Goal: Communication & Community: Ask a question

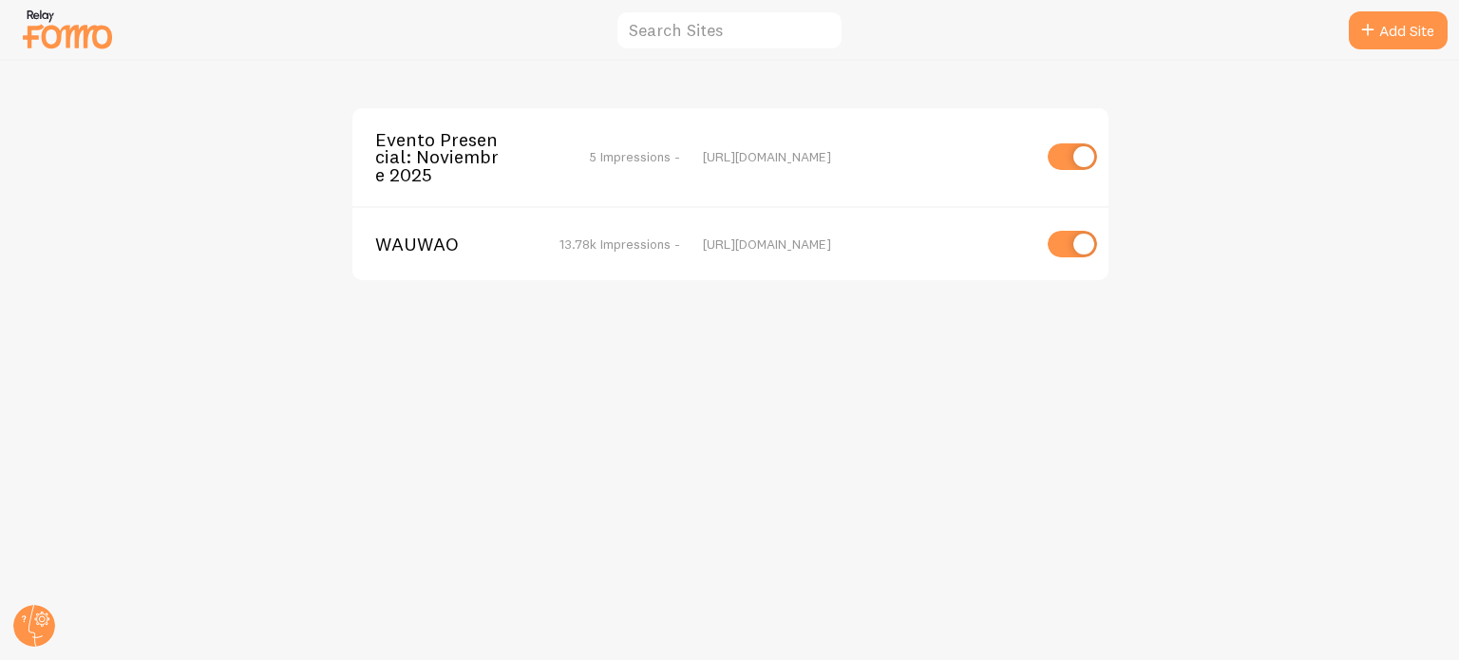
click at [451, 161] on span "Evento Presencial: Noviembre 2025" at bounding box center [451, 157] width 153 height 52
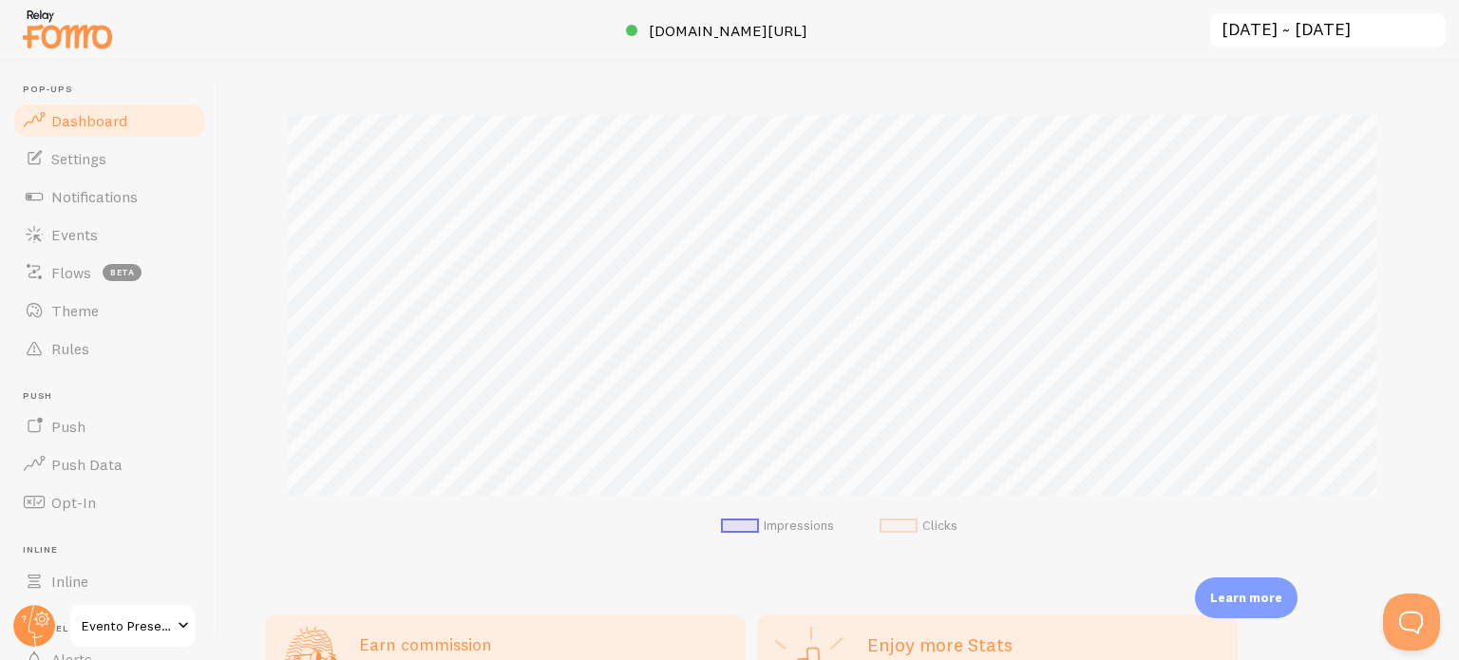
scroll to position [403, 0]
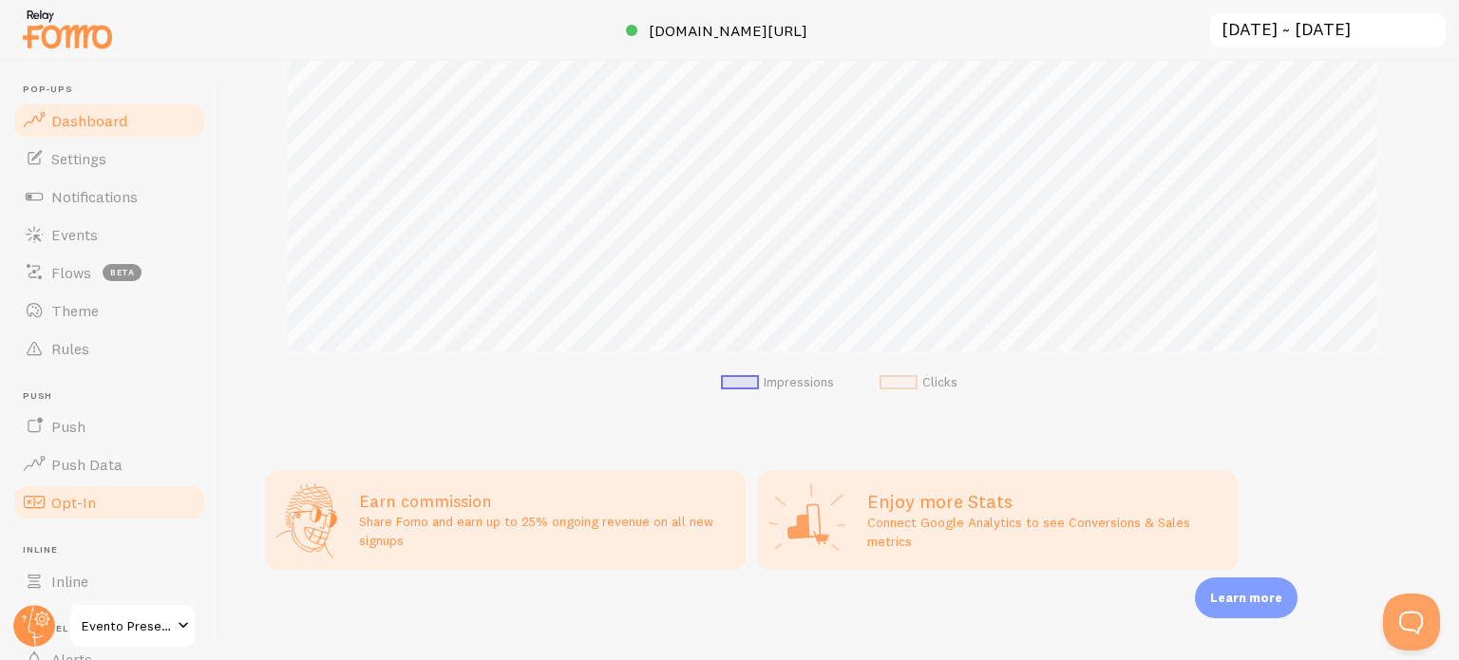
click at [114, 493] on link "Opt-In" at bounding box center [109, 503] width 196 height 38
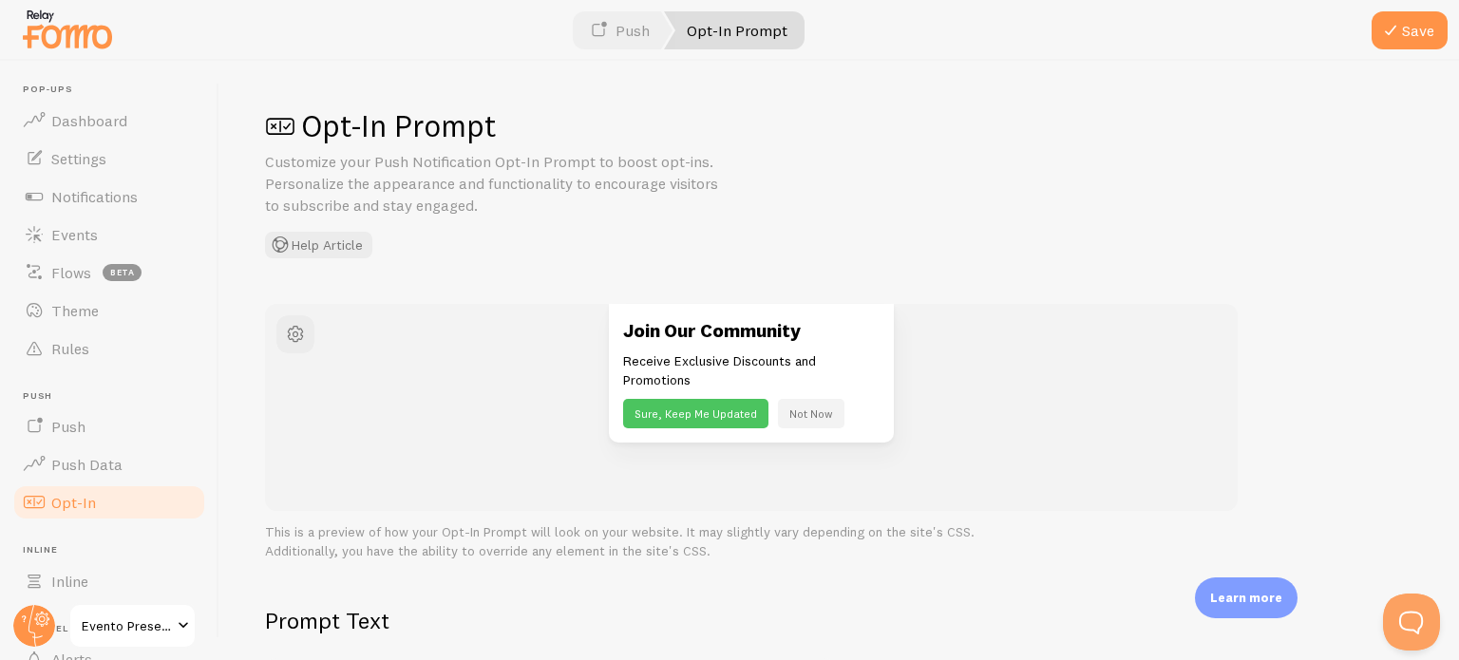
click at [762, 29] on link "Opt-In Prompt" at bounding box center [734, 30] width 141 height 38
click at [635, 31] on link "Push" at bounding box center [619, 30] width 105 height 38
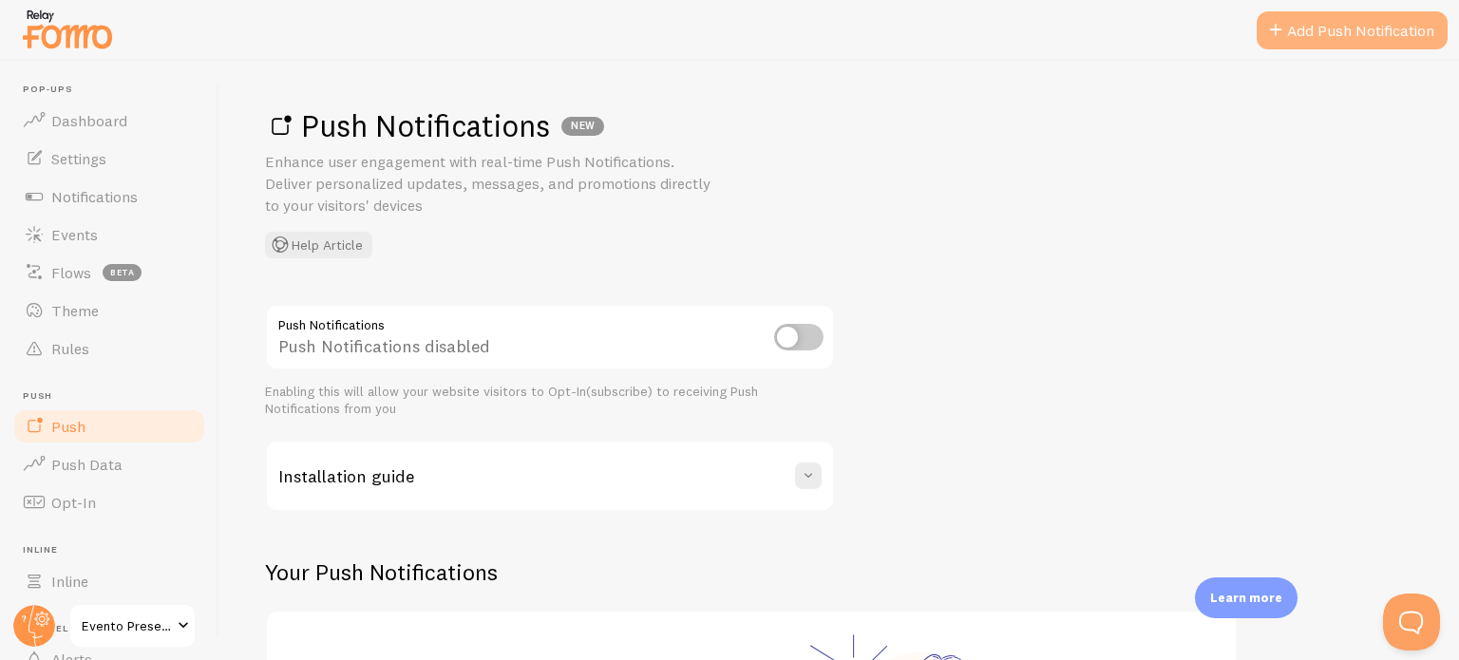
click at [1362, 28] on link "Add Push Notification" at bounding box center [1352, 30] width 191 height 38
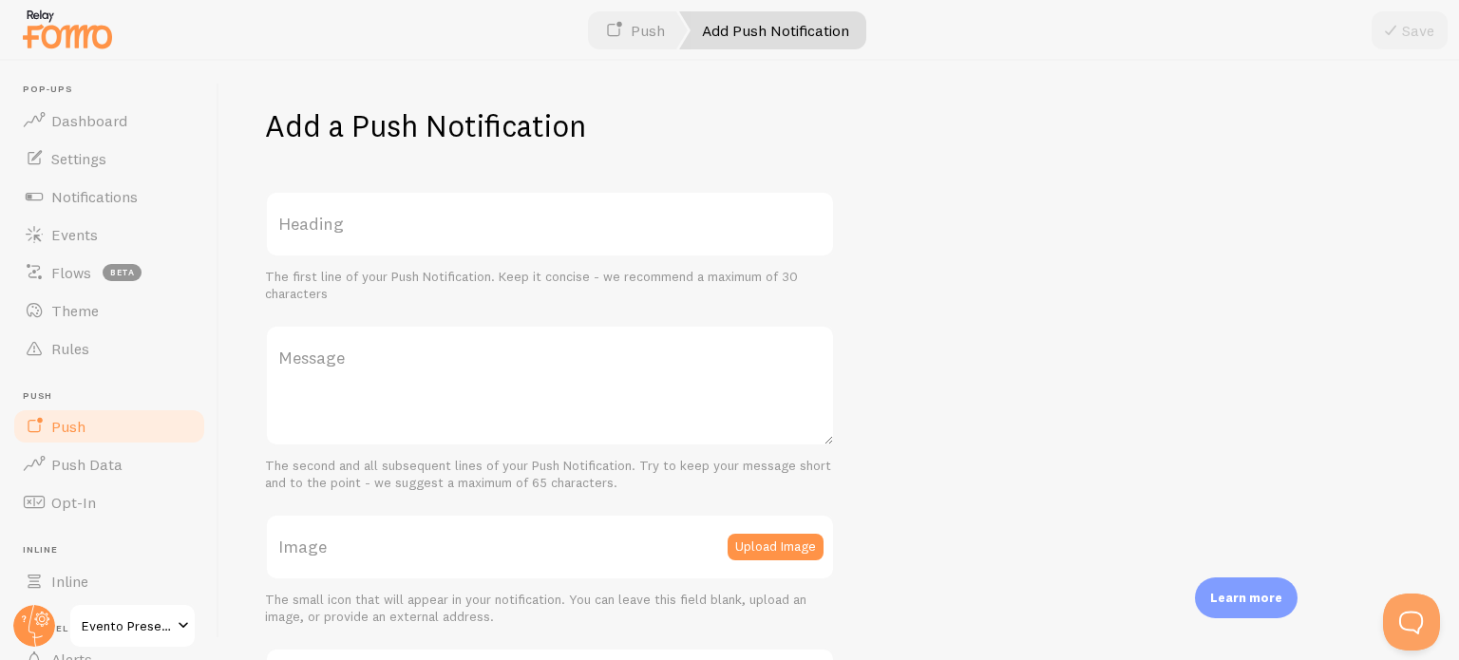
click at [355, 352] on label "Message" at bounding box center [550, 358] width 570 height 67
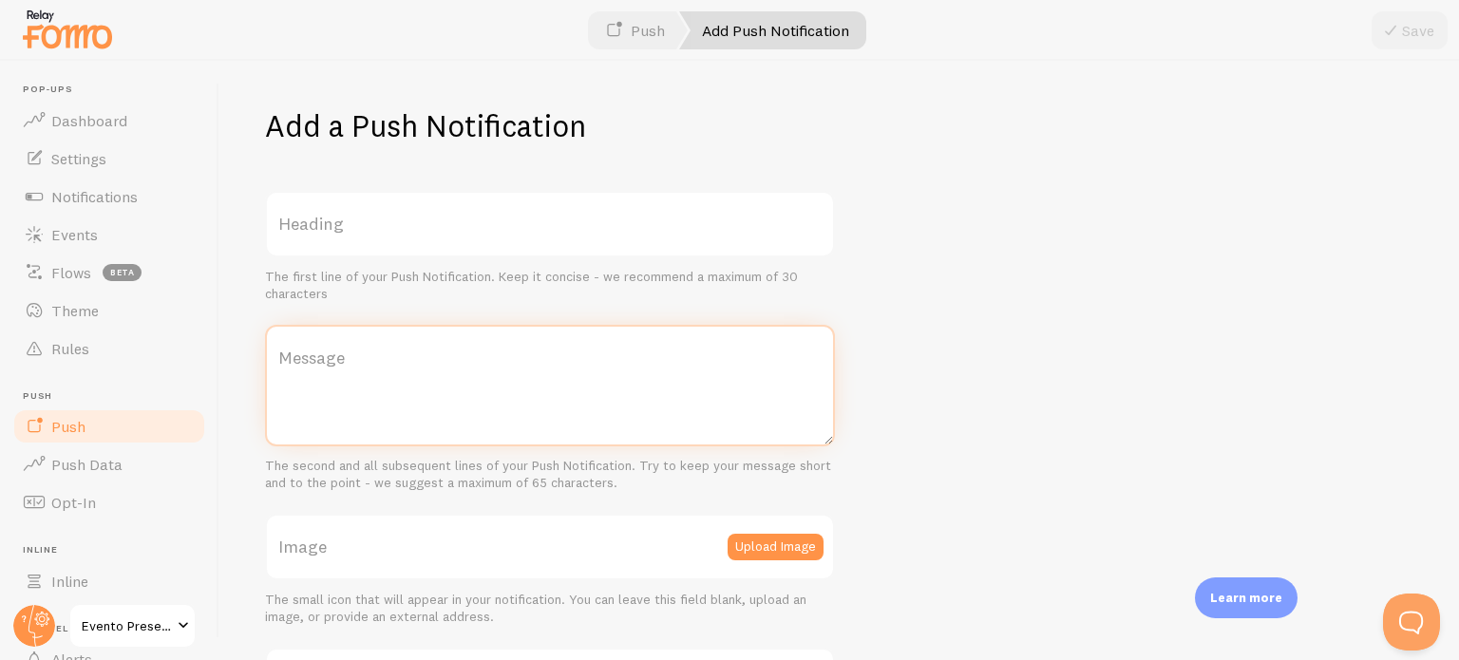
click at [355, 352] on textarea "Message" at bounding box center [550, 386] width 570 height 122
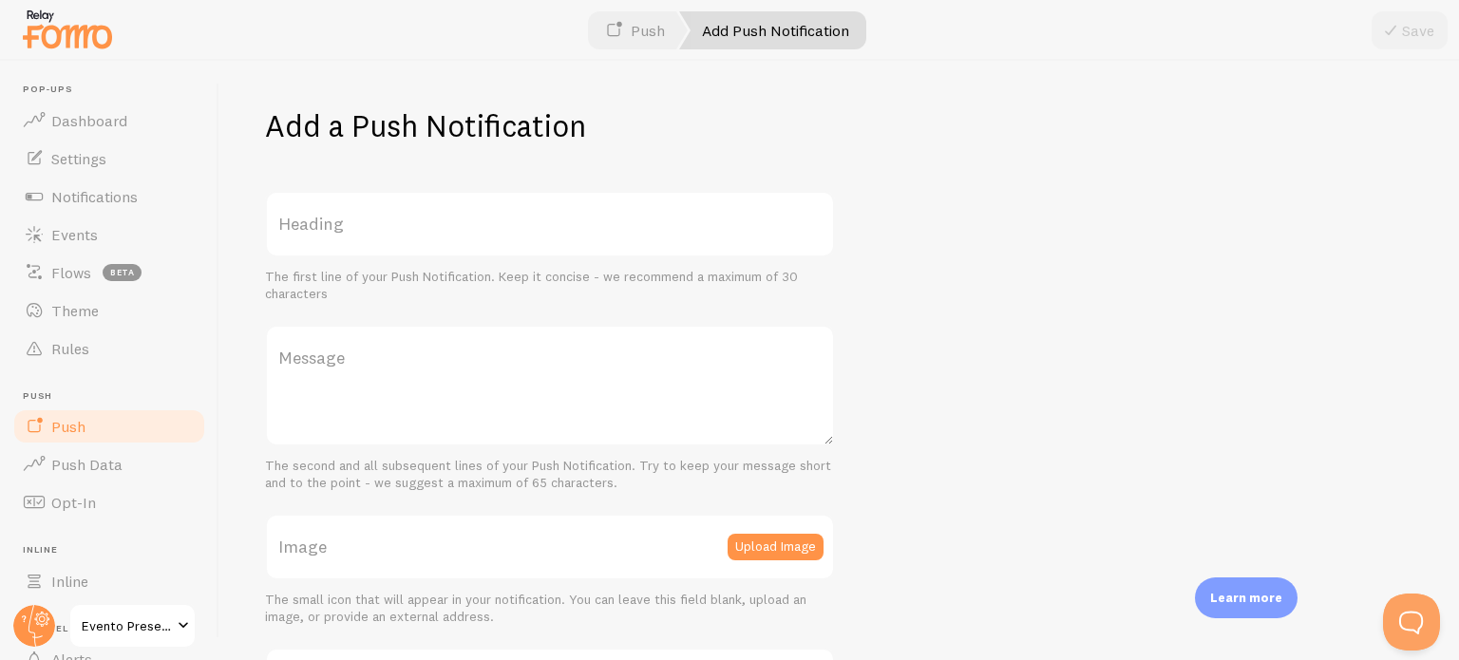
click at [390, 219] on label "Heading" at bounding box center [550, 224] width 570 height 67
click at [390, 219] on input "Heading" at bounding box center [550, 224] width 570 height 67
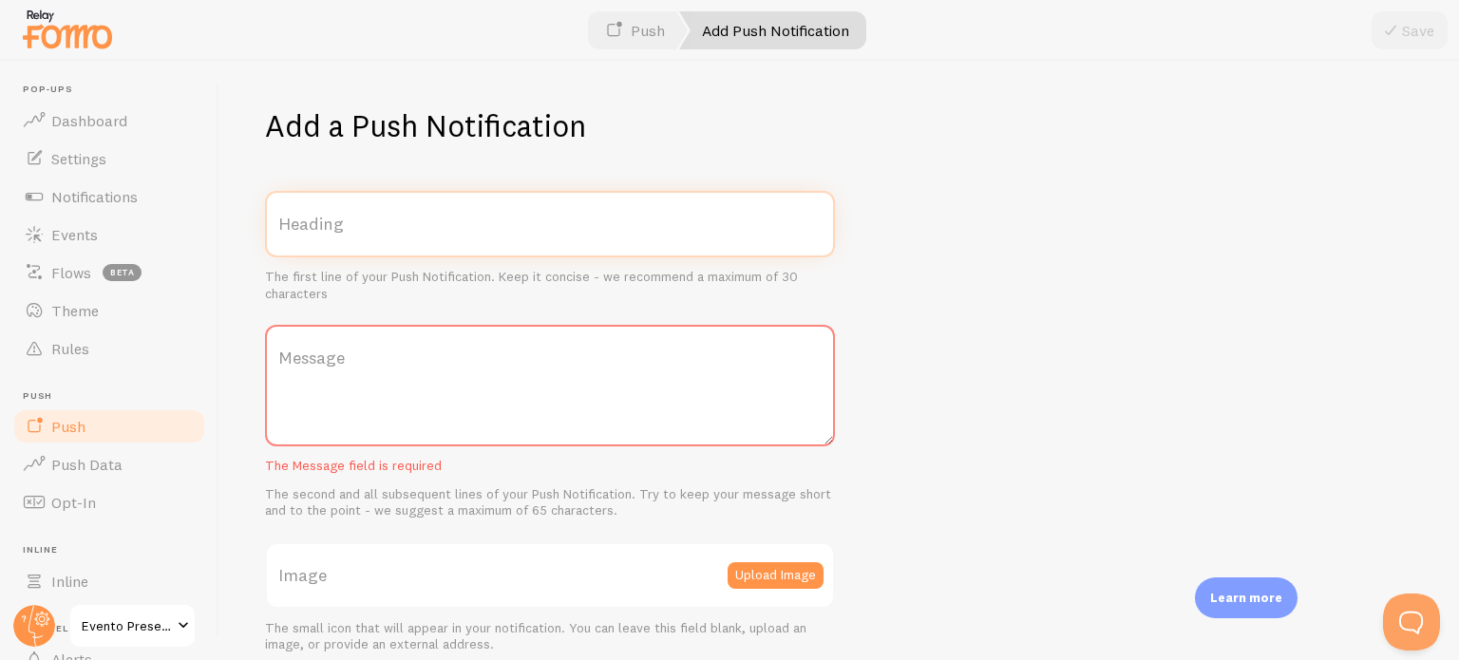
scroll to position [218, 0]
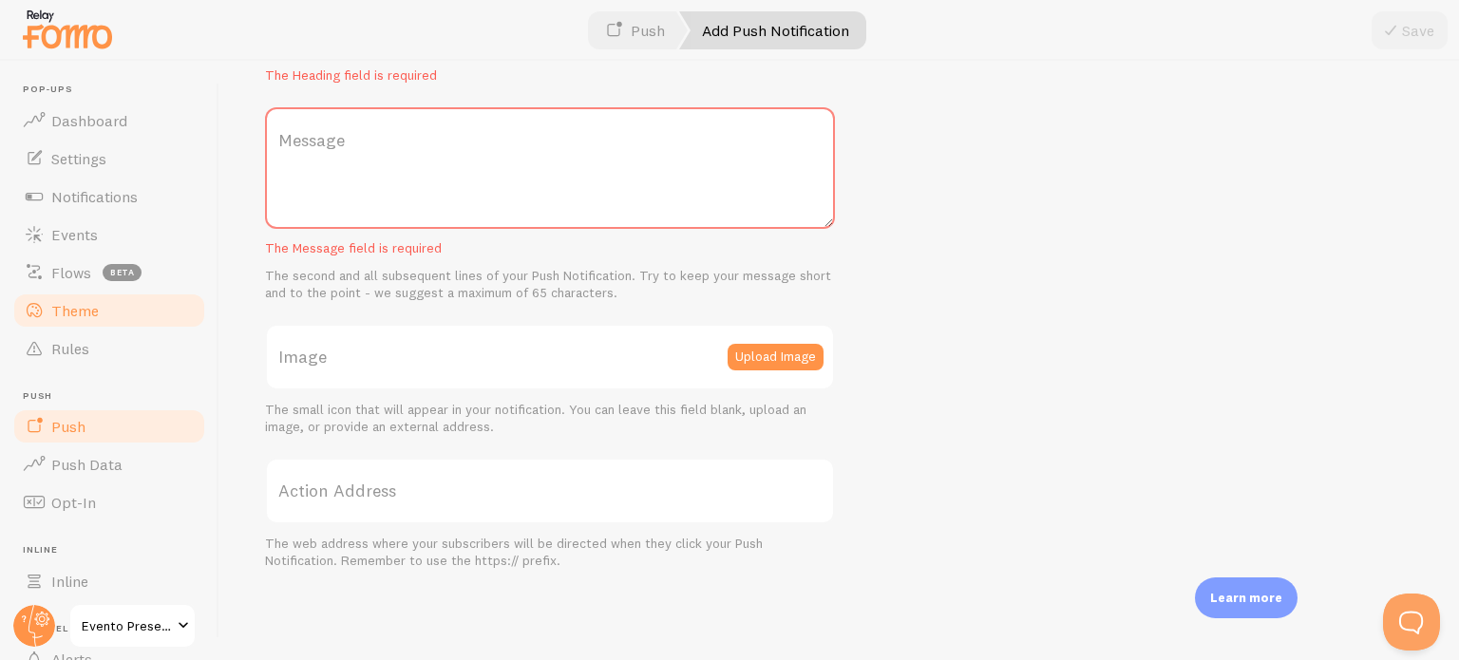
click at [101, 310] on link "Theme" at bounding box center [109, 311] width 196 height 38
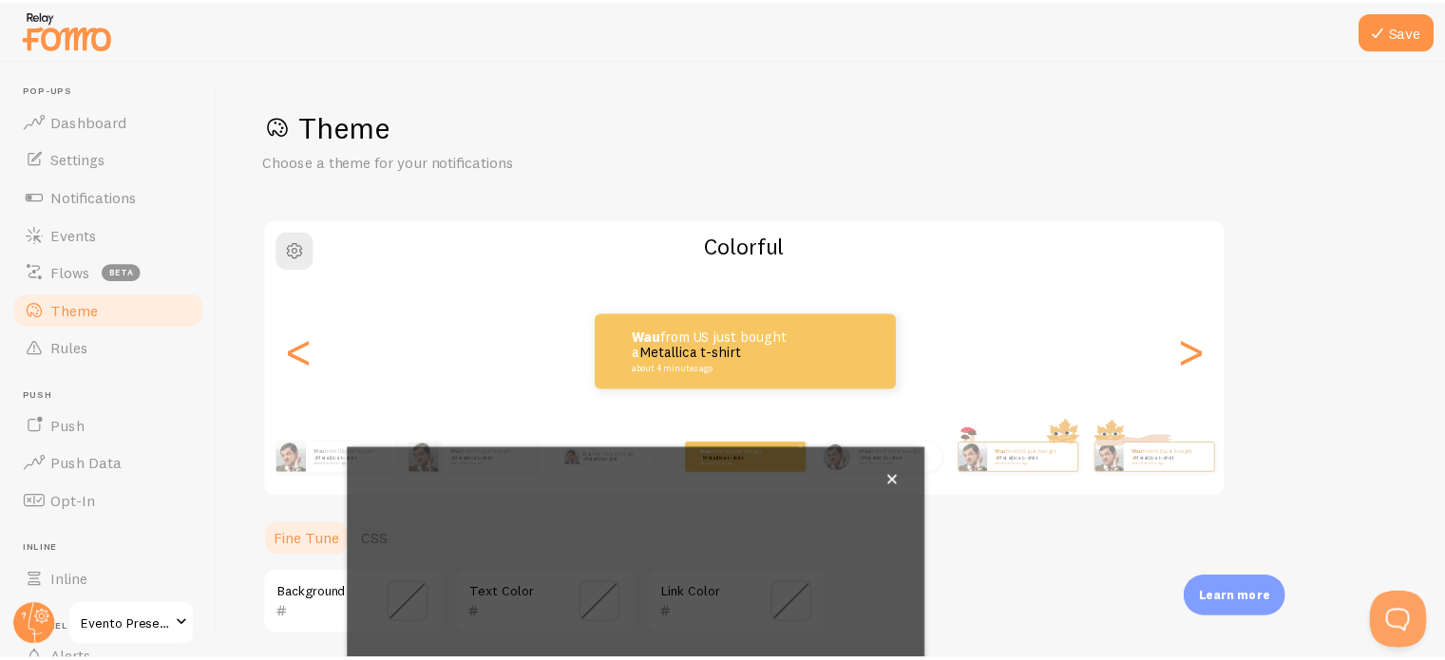
scroll to position [179, 0]
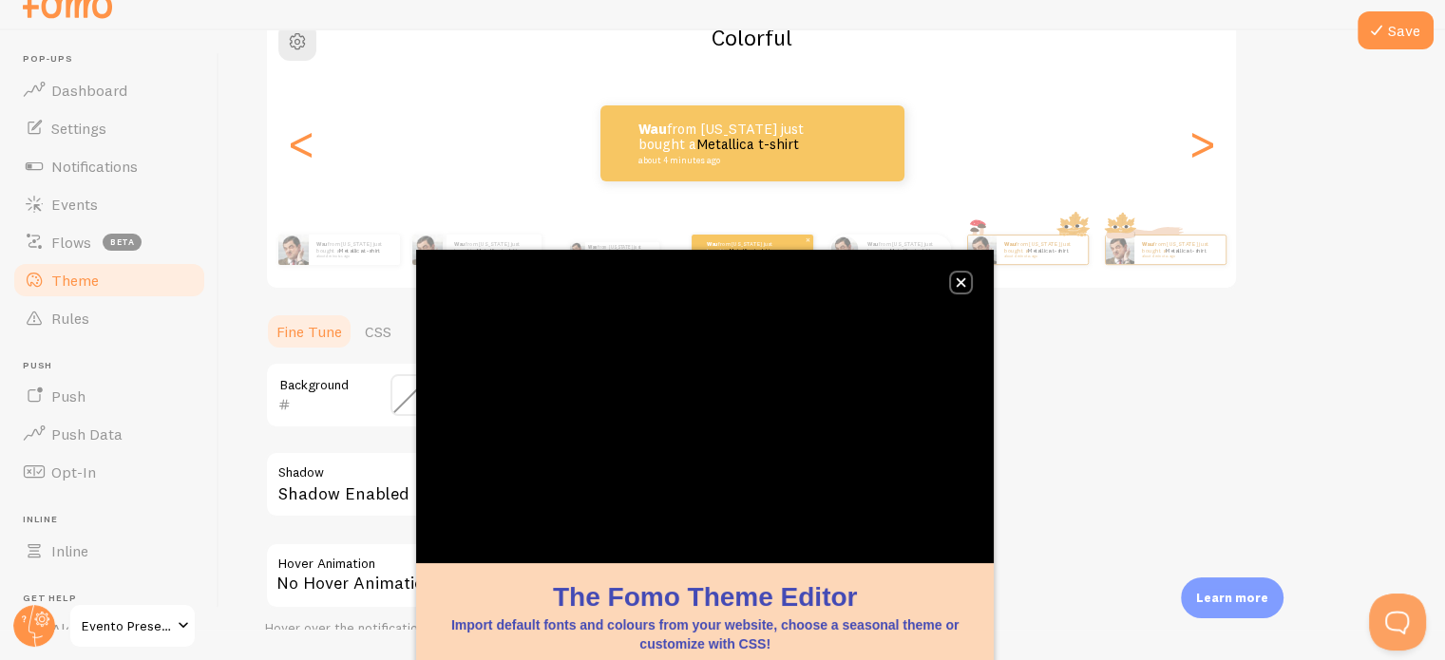
click at [962, 277] on icon "close," at bounding box center [961, 282] width 10 height 10
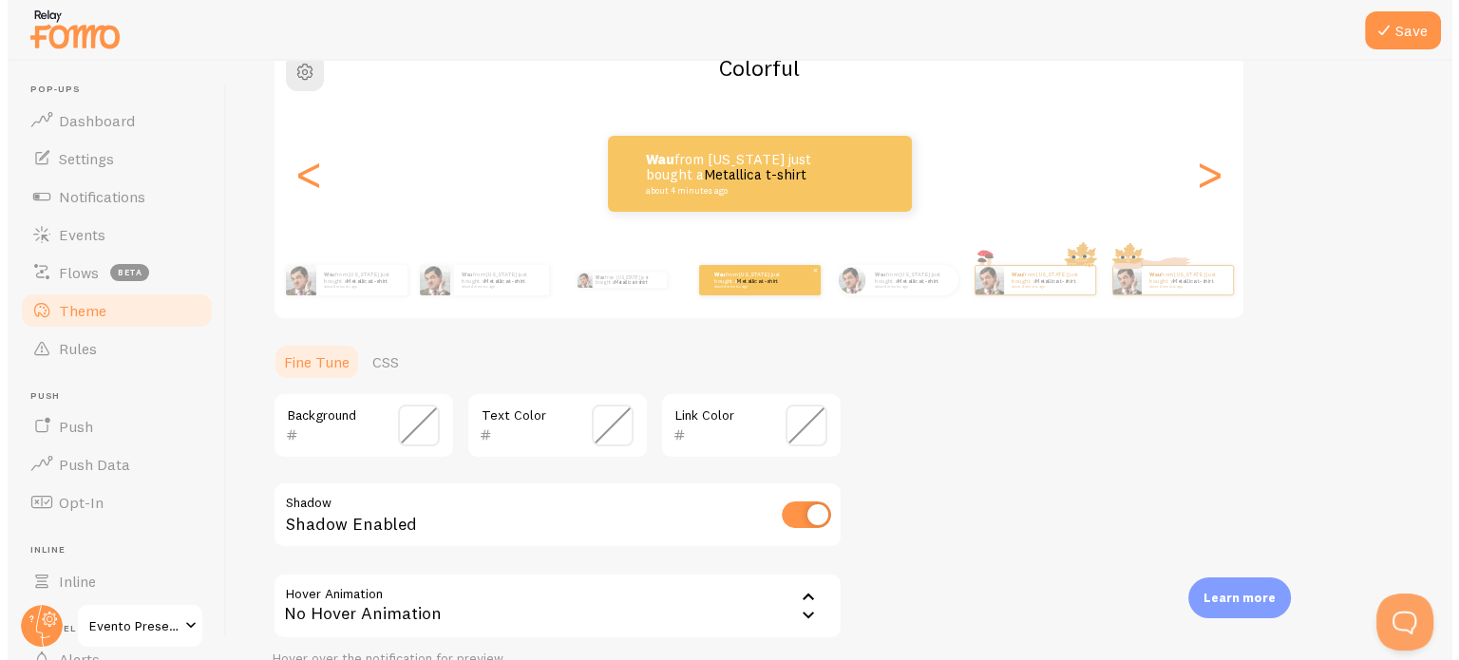
scroll to position [0, 0]
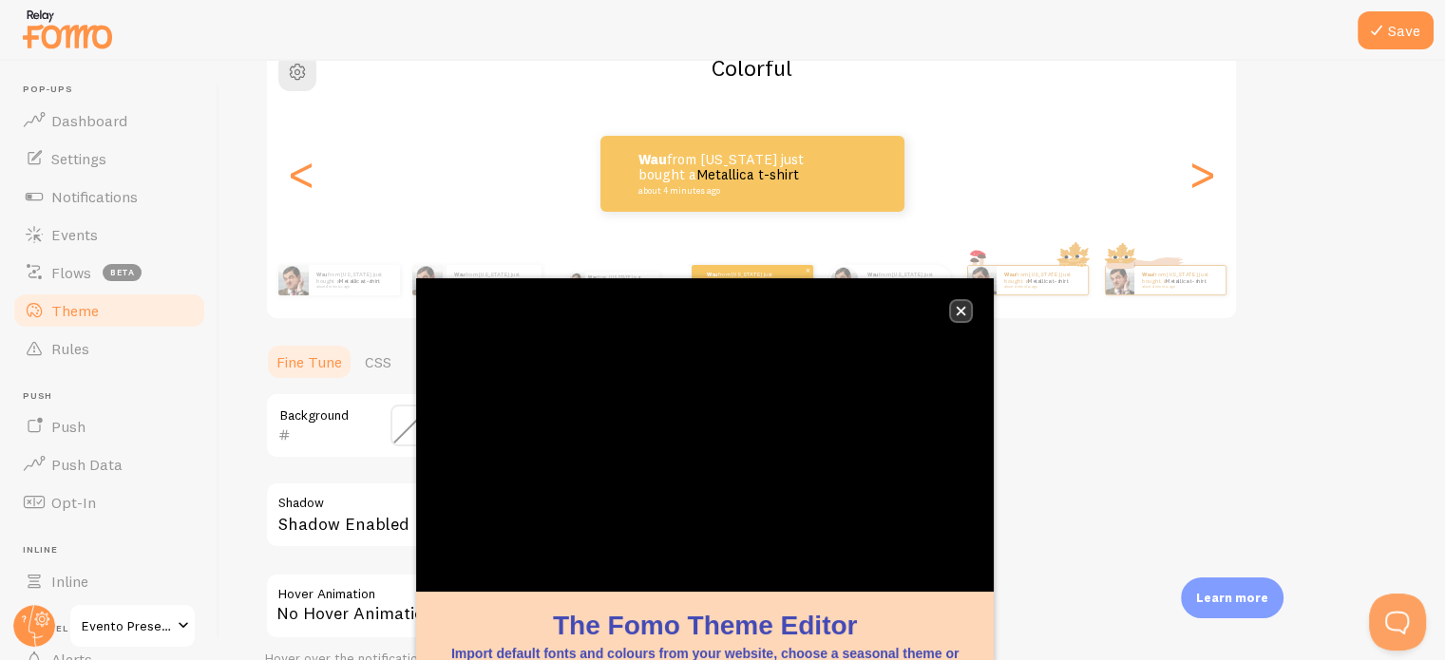
click at [962, 306] on icon "close," at bounding box center [961, 311] width 10 height 10
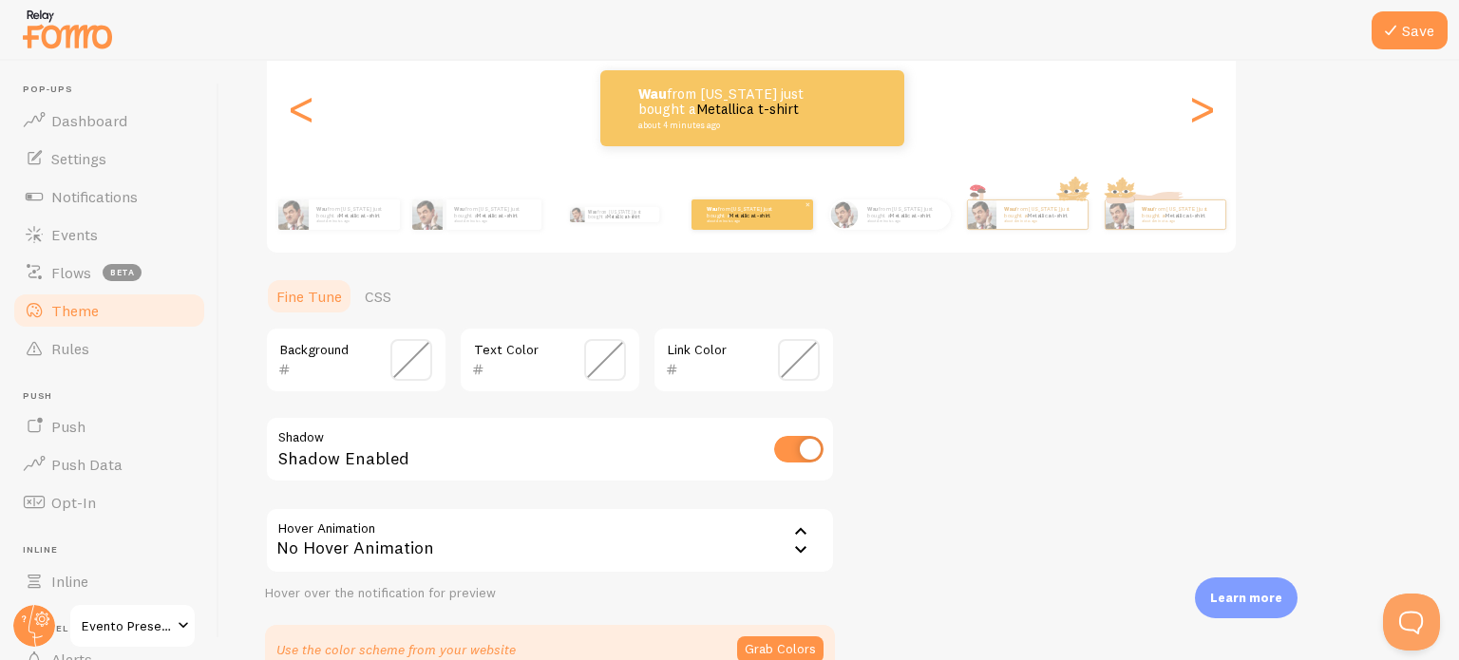
scroll to position [348, 0]
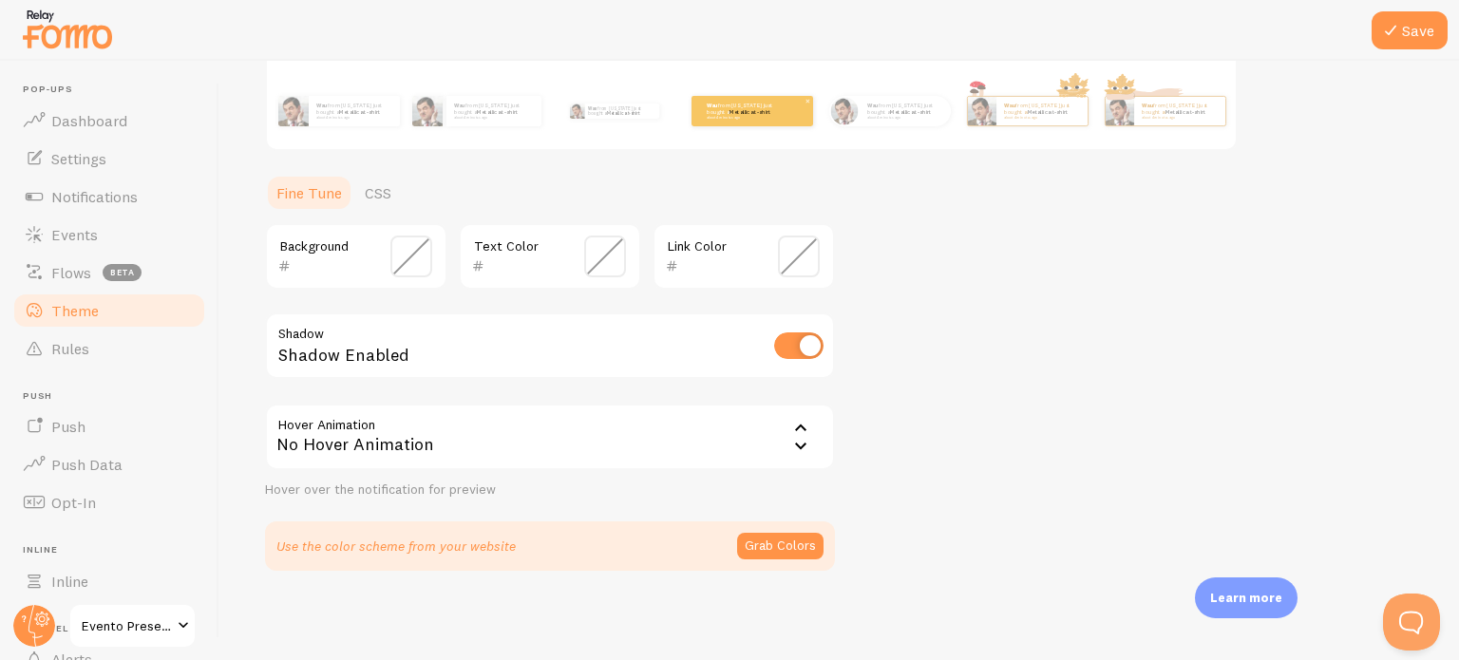
click at [805, 421] on icon at bounding box center [801, 428] width 23 height 23
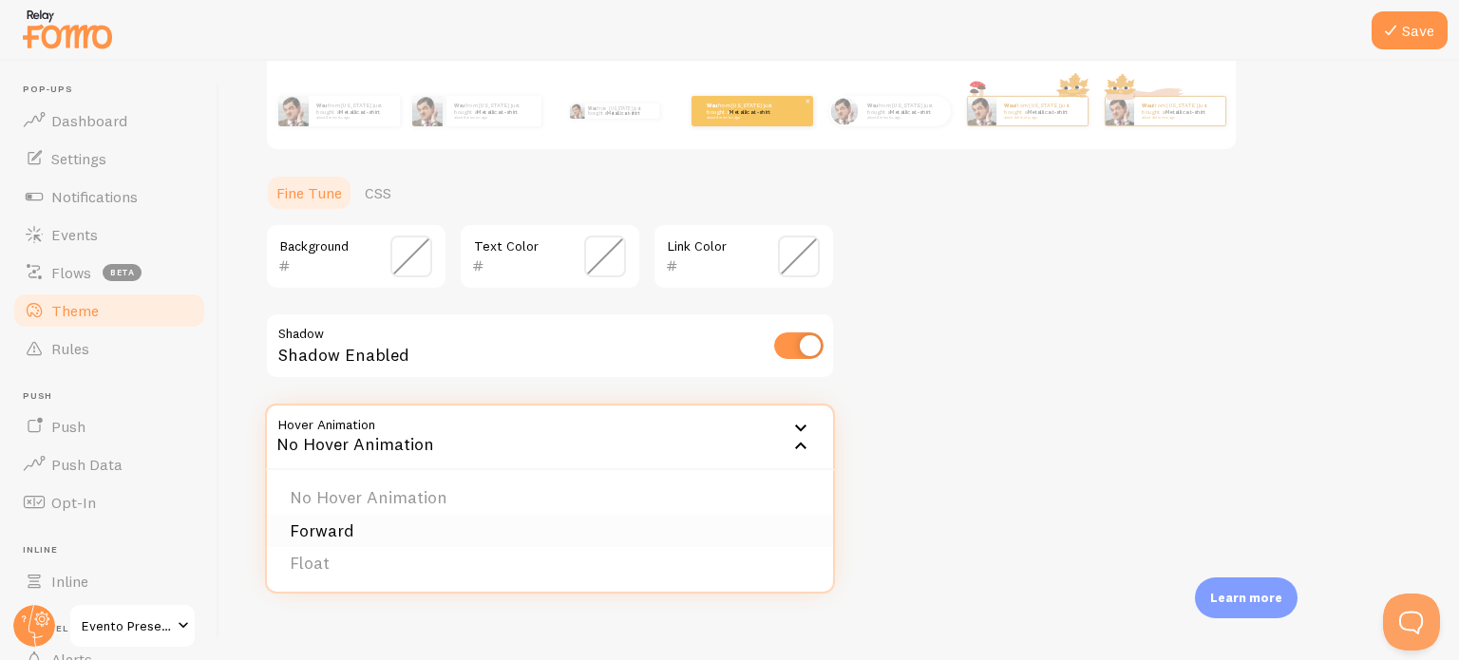
click at [338, 524] on li "Forward" at bounding box center [550, 531] width 566 height 33
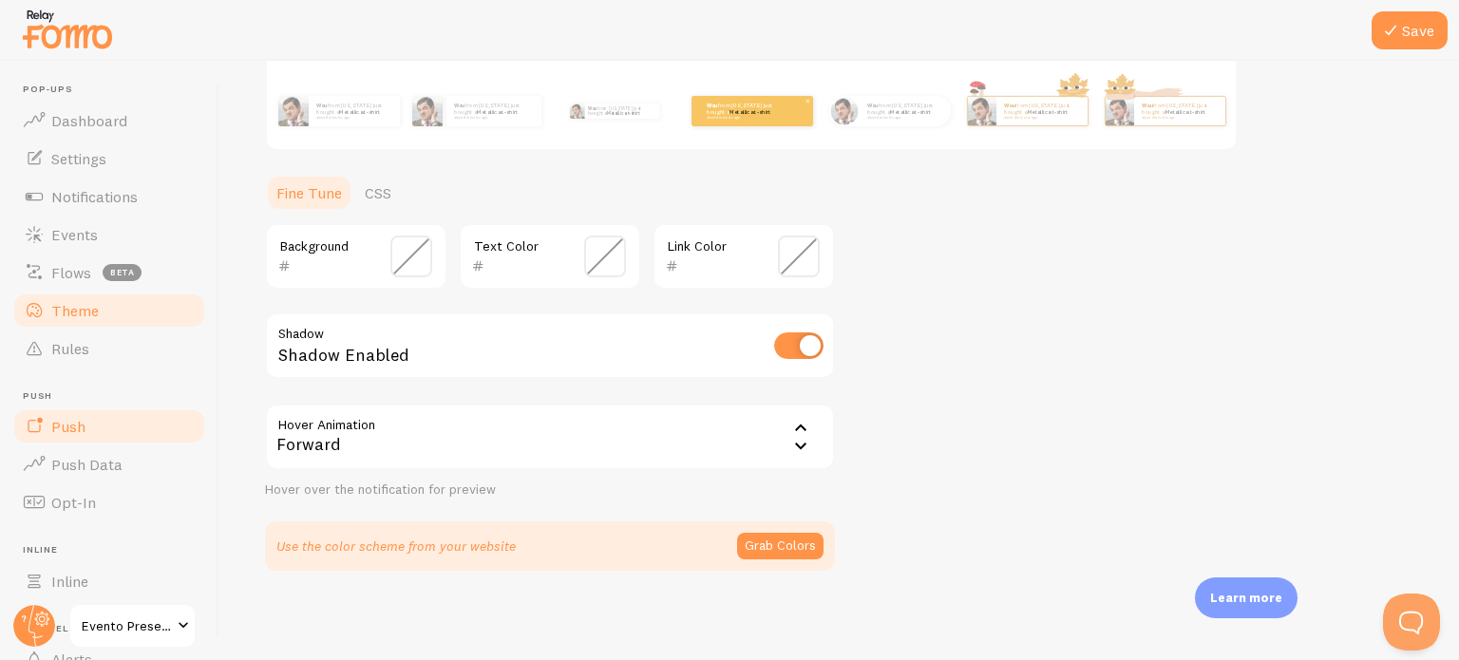
click at [92, 433] on link "Push" at bounding box center [109, 427] width 196 height 38
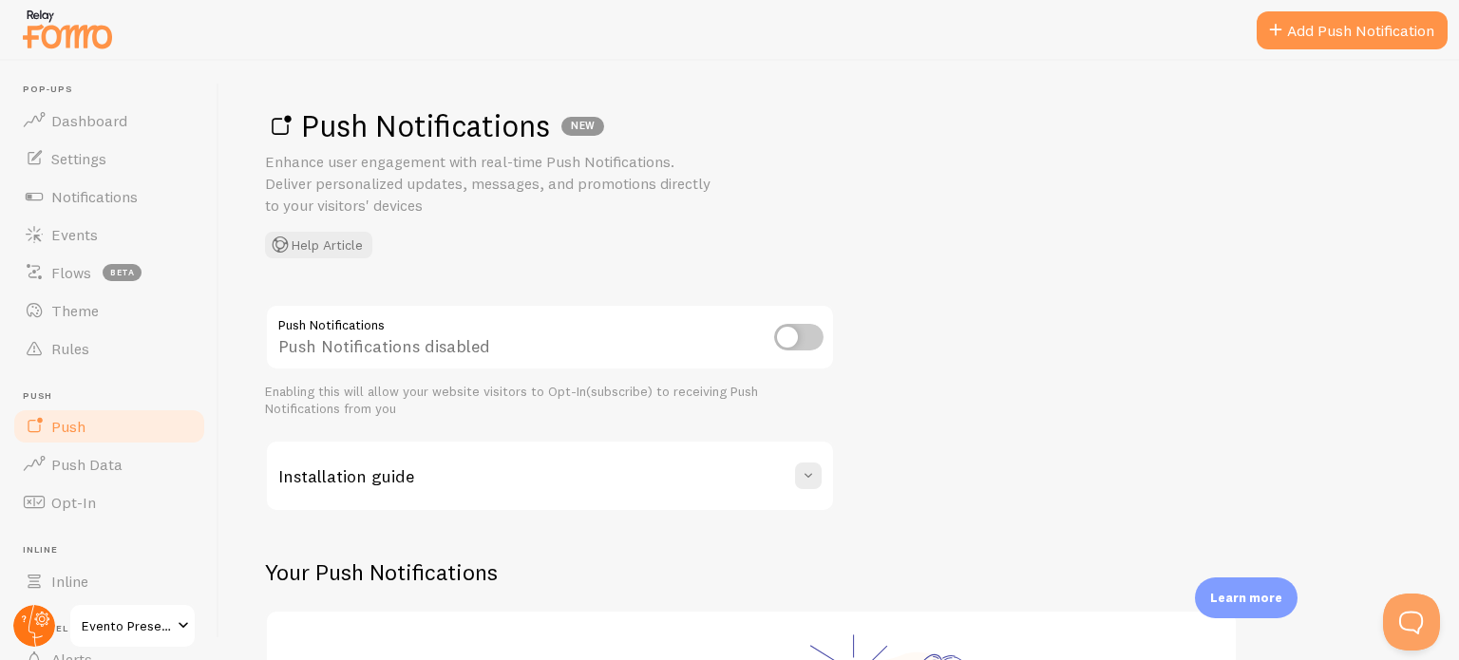
scroll to position [162, 0]
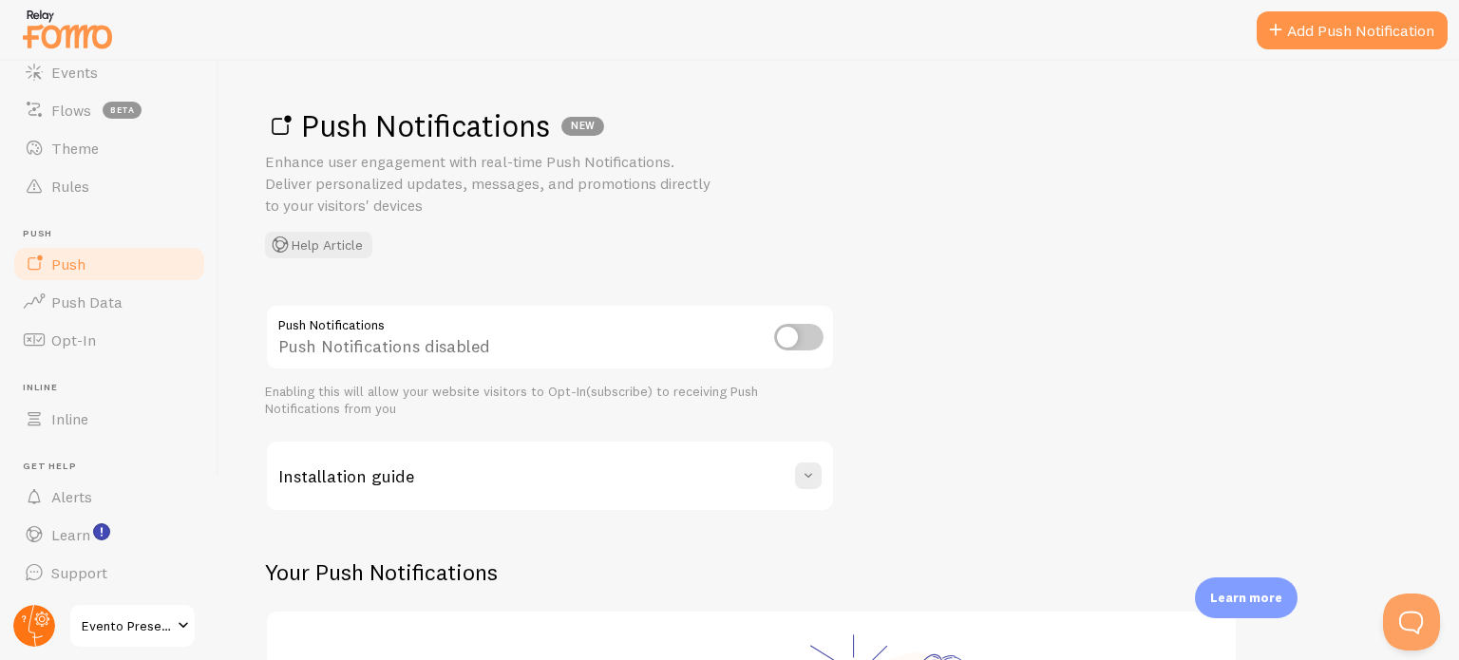
click at [33, 619] on circle at bounding box center [34, 626] width 42 height 42
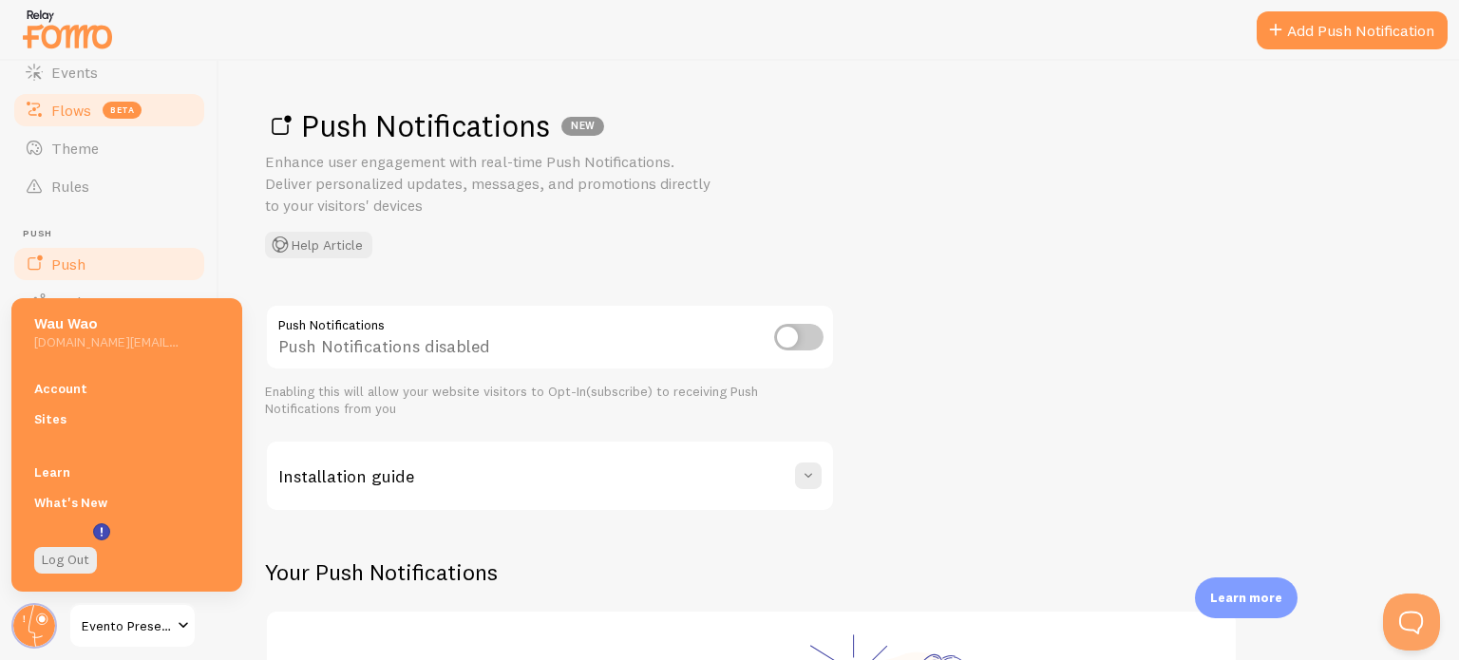
click at [89, 101] on span "Flows" at bounding box center [71, 110] width 40 height 19
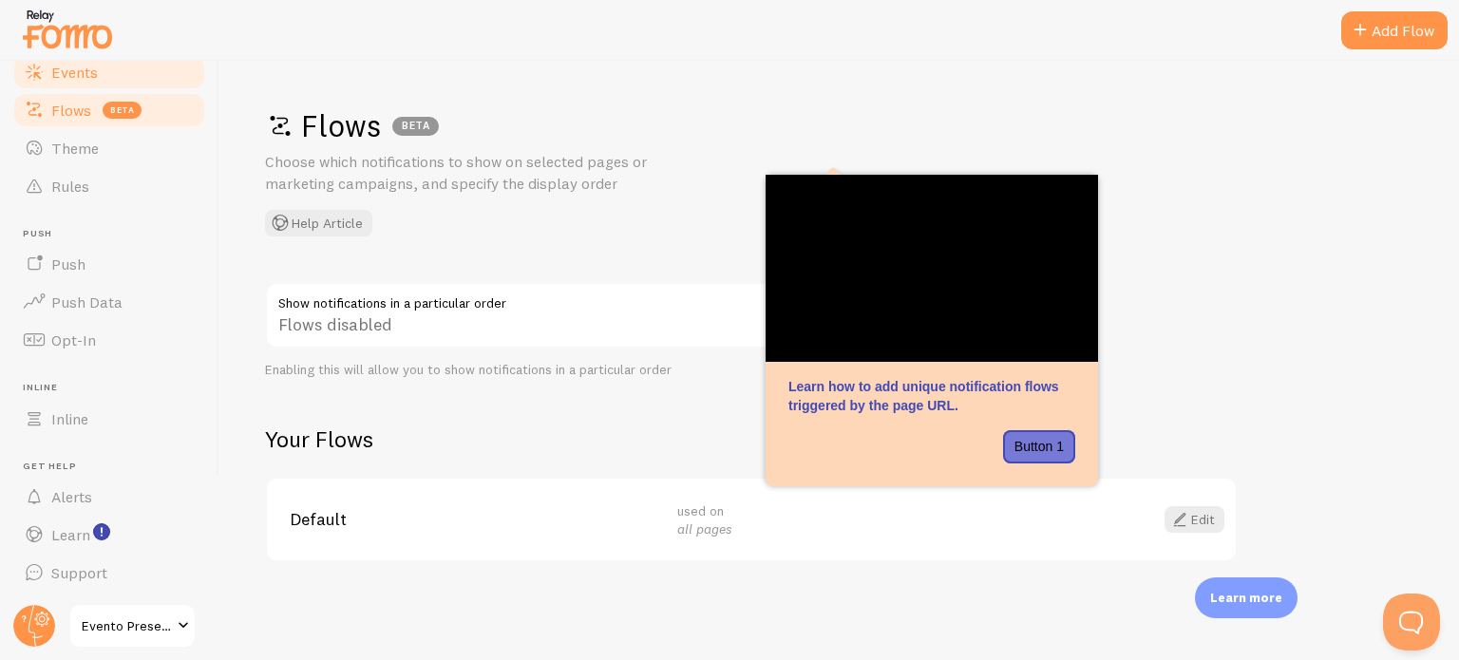
click at [77, 77] on span "Events" at bounding box center [74, 72] width 47 height 19
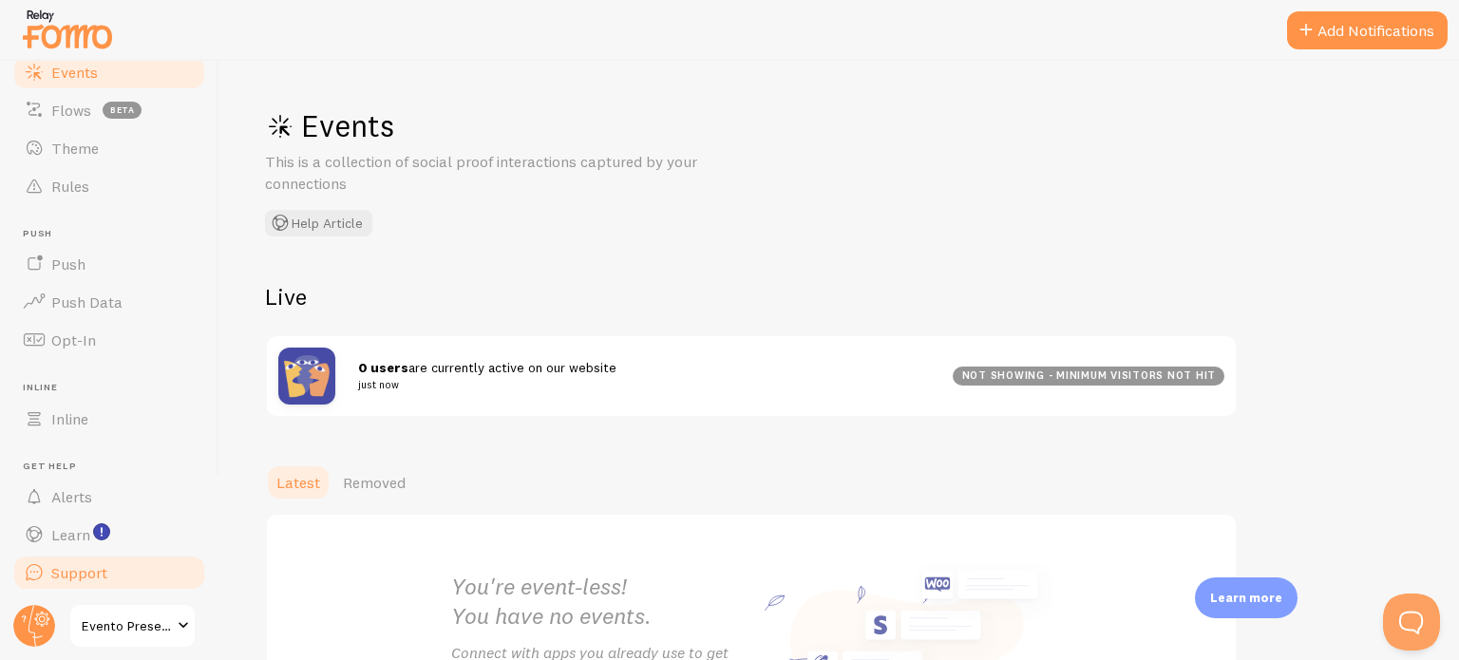
click at [93, 576] on span "Support" at bounding box center [79, 572] width 56 height 19
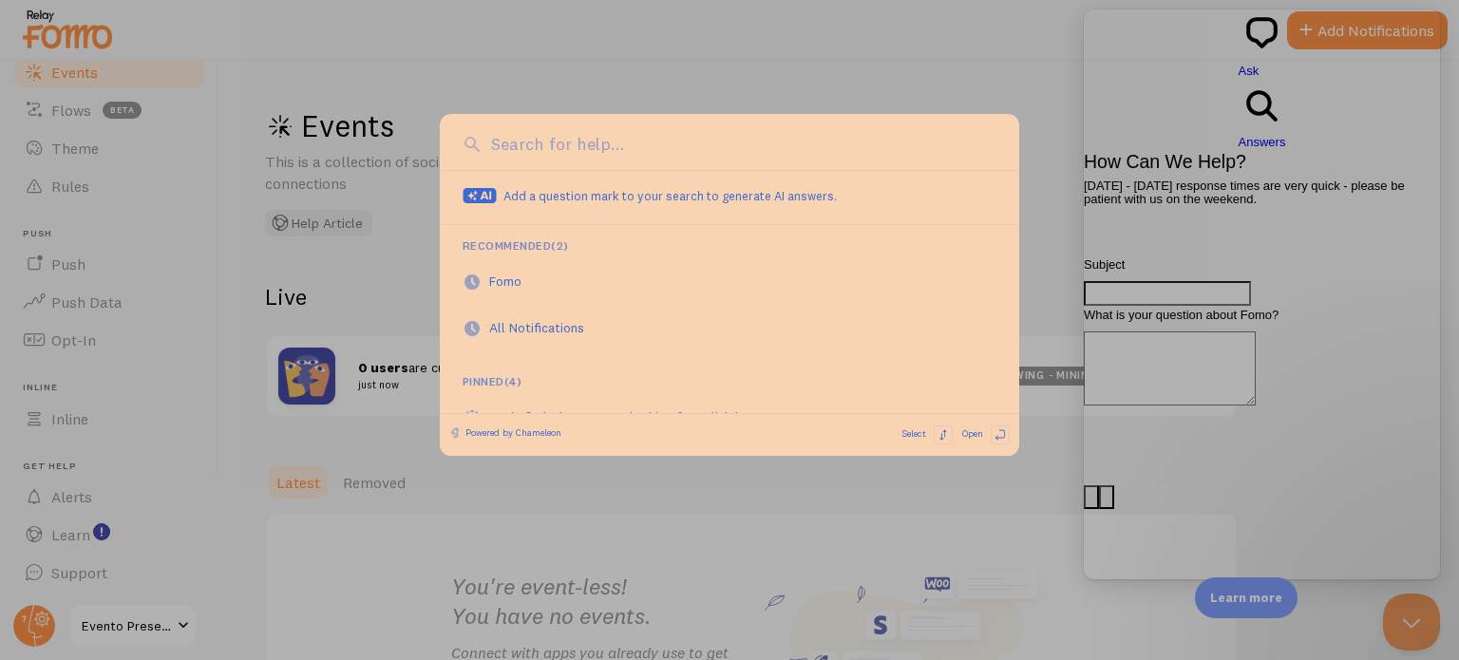
click at [1210, 205] on div at bounding box center [729, 330] width 1459 height 660
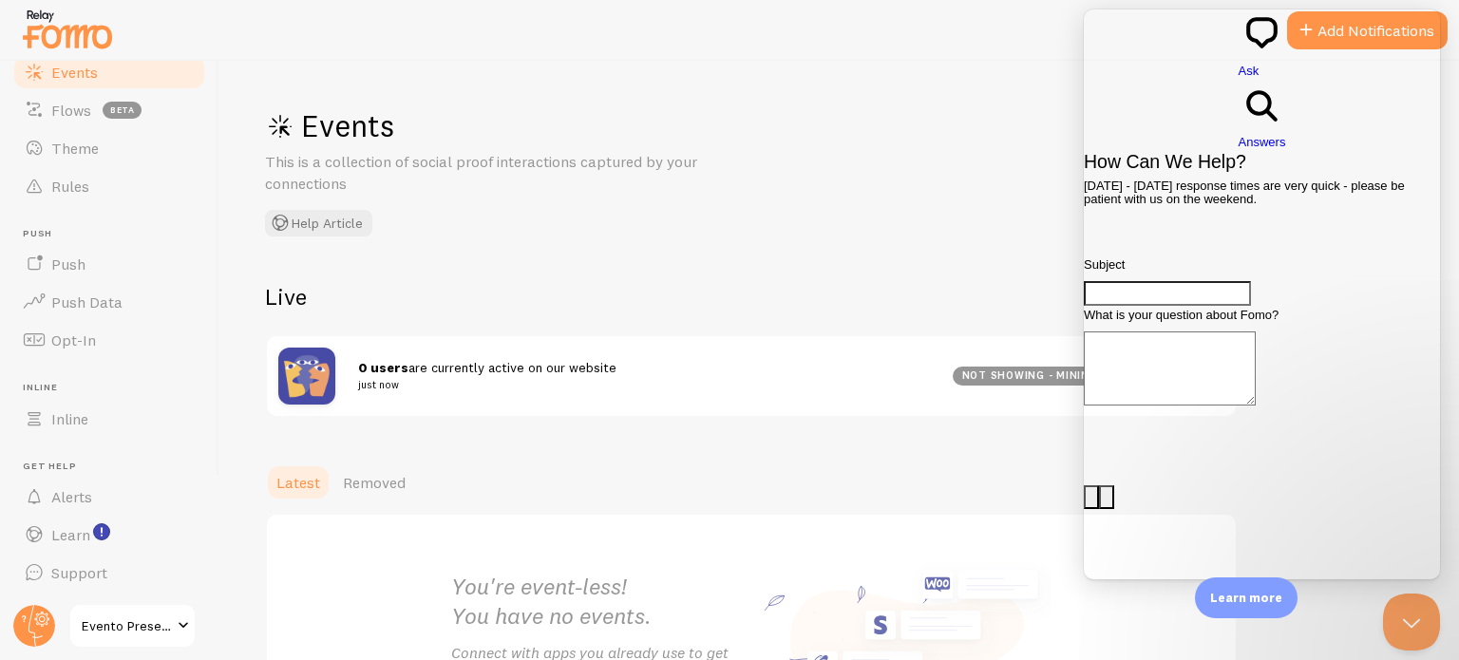
click at [1256, 332] on textarea "What is your question about Fomo?" at bounding box center [1170, 369] width 172 height 74
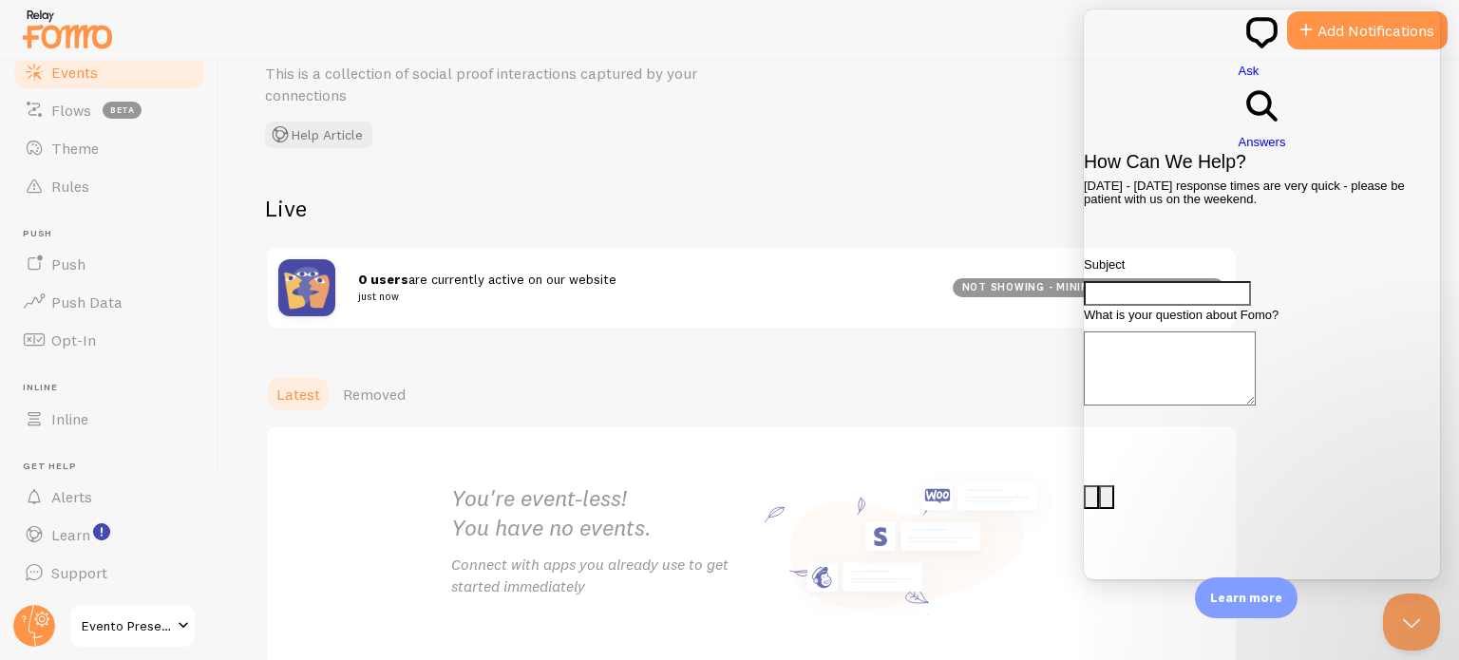
scroll to position [184, 0]
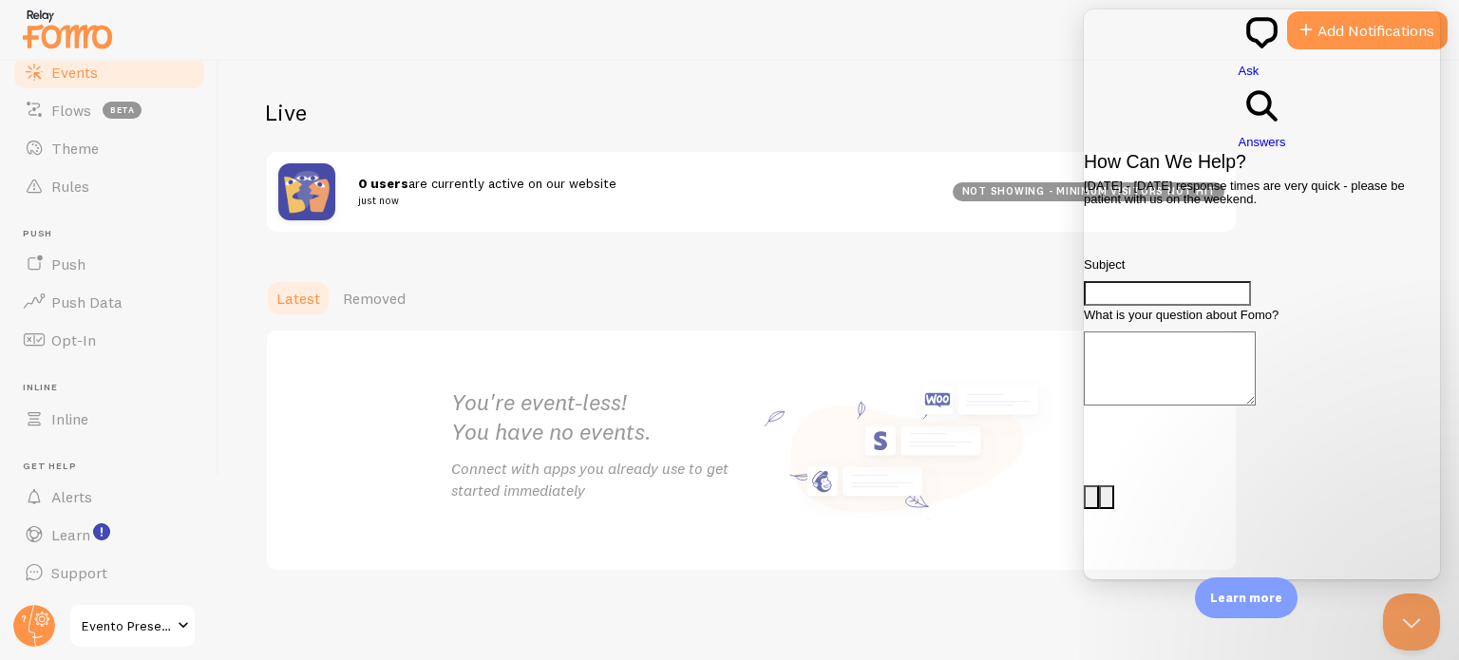
click at [901, 111] on h2 "Live" at bounding box center [751, 112] width 973 height 29
click at [91, 107] on link "Flows beta" at bounding box center [109, 110] width 196 height 38
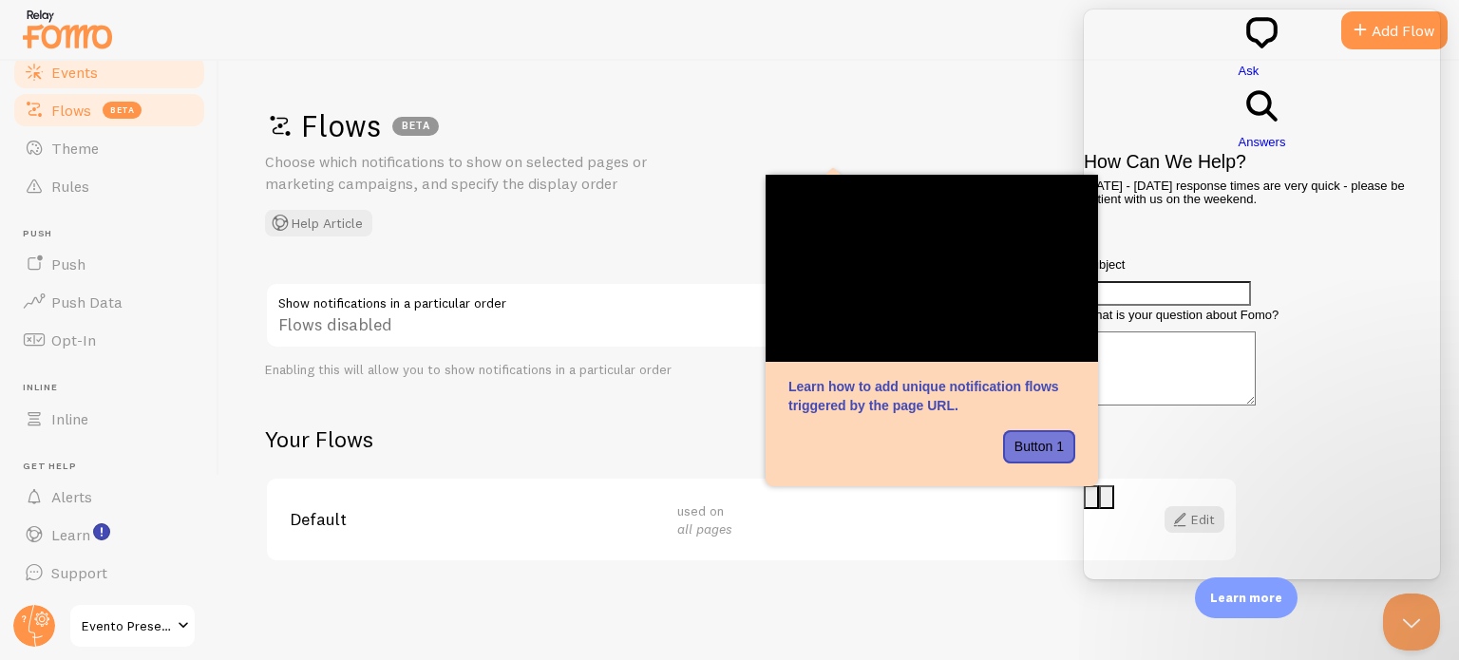
click at [96, 72] on span "Events" at bounding box center [74, 72] width 47 height 19
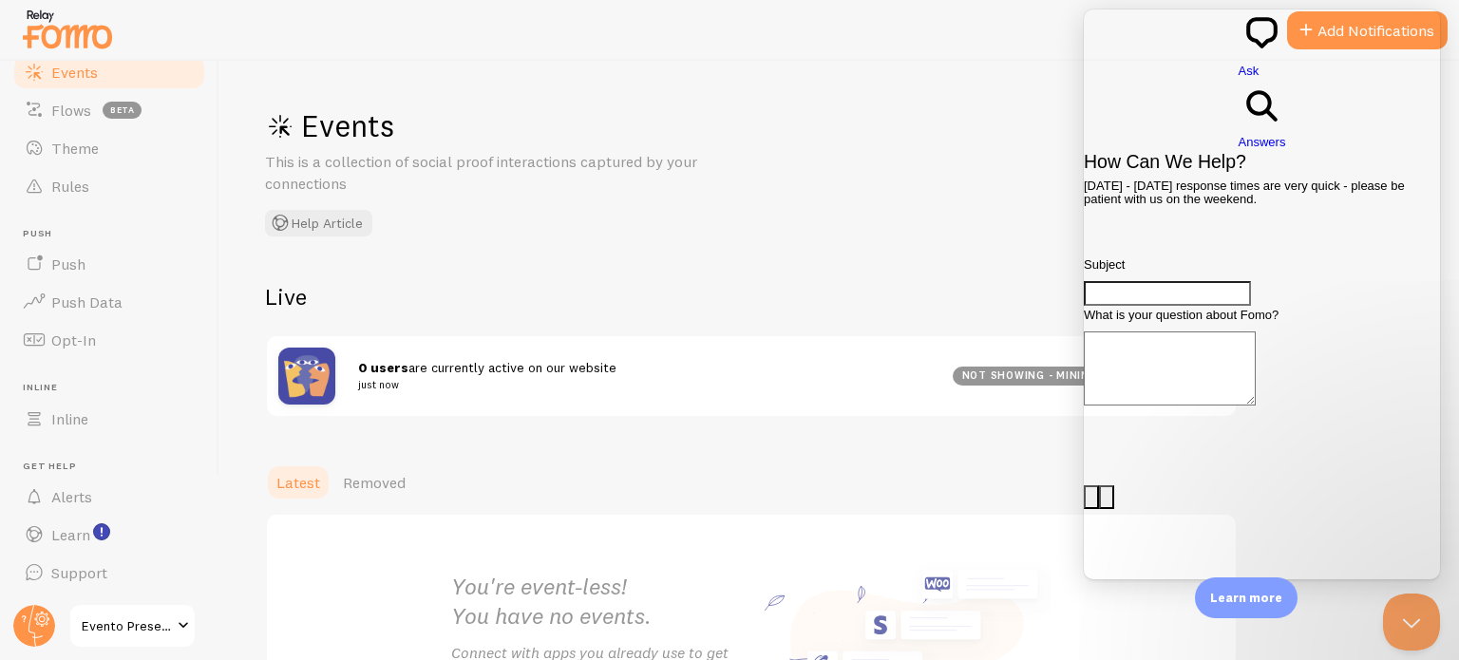
click at [766, 81] on div "Events This is a collection of social proof interactions captured by your conne…" at bounding box center [839, 361] width 1240 height 600
click at [1303, 531] on div "Subject What is your question about Fomo? image-plus emoji cross-large Send a m…" at bounding box center [1262, 576] width 356 height 640
click at [1411, 15] on div "chat-square Ask search-medium Answers" at bounding box center [1262, 81] width 356 height 143
click at [889, 149] on div "Events This is a collection of social proof interactions captured by your conne…" at bounding box center [839, 361] width 1240 height 600
click at [588, 102] on div "Events This is a collection of social proof interactions captured by your conne…" at bounding box center [839, 361] width 1240 height 600
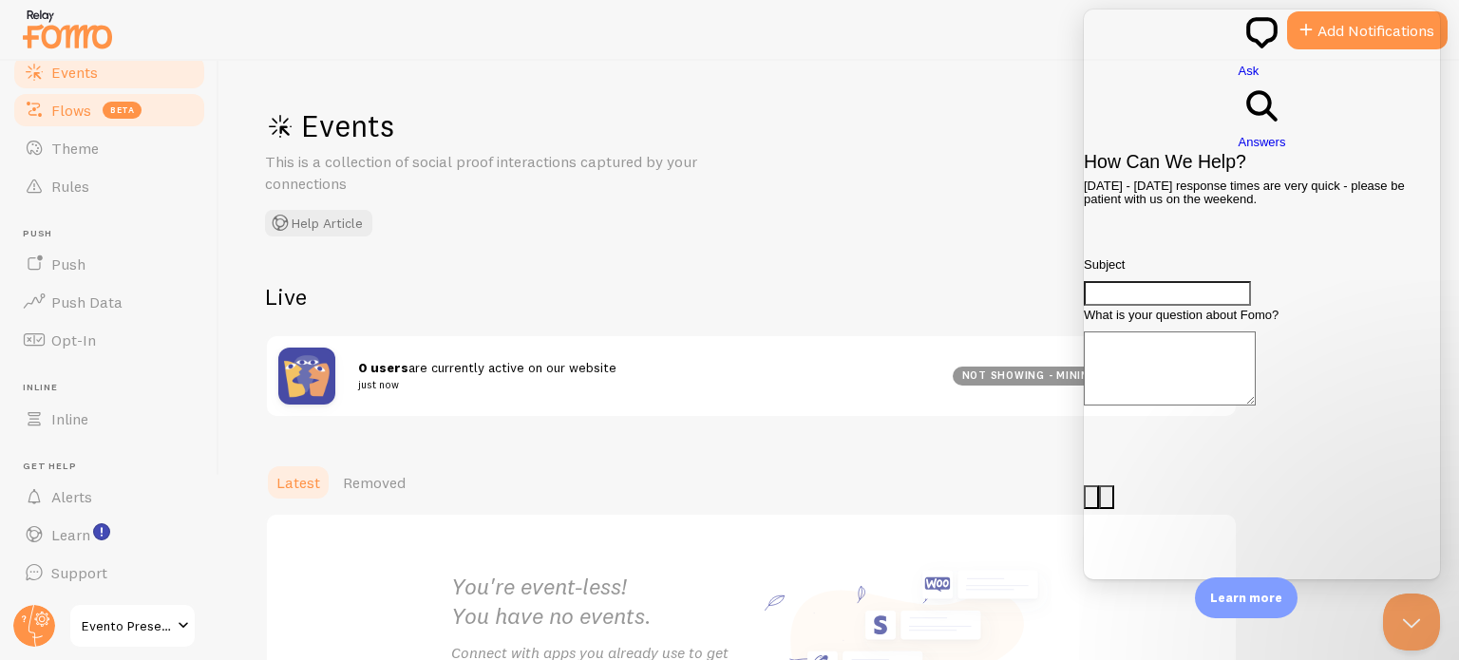
click at [87, 117] on span "Flows" at bounding box center [71, 110] width 40 height 19
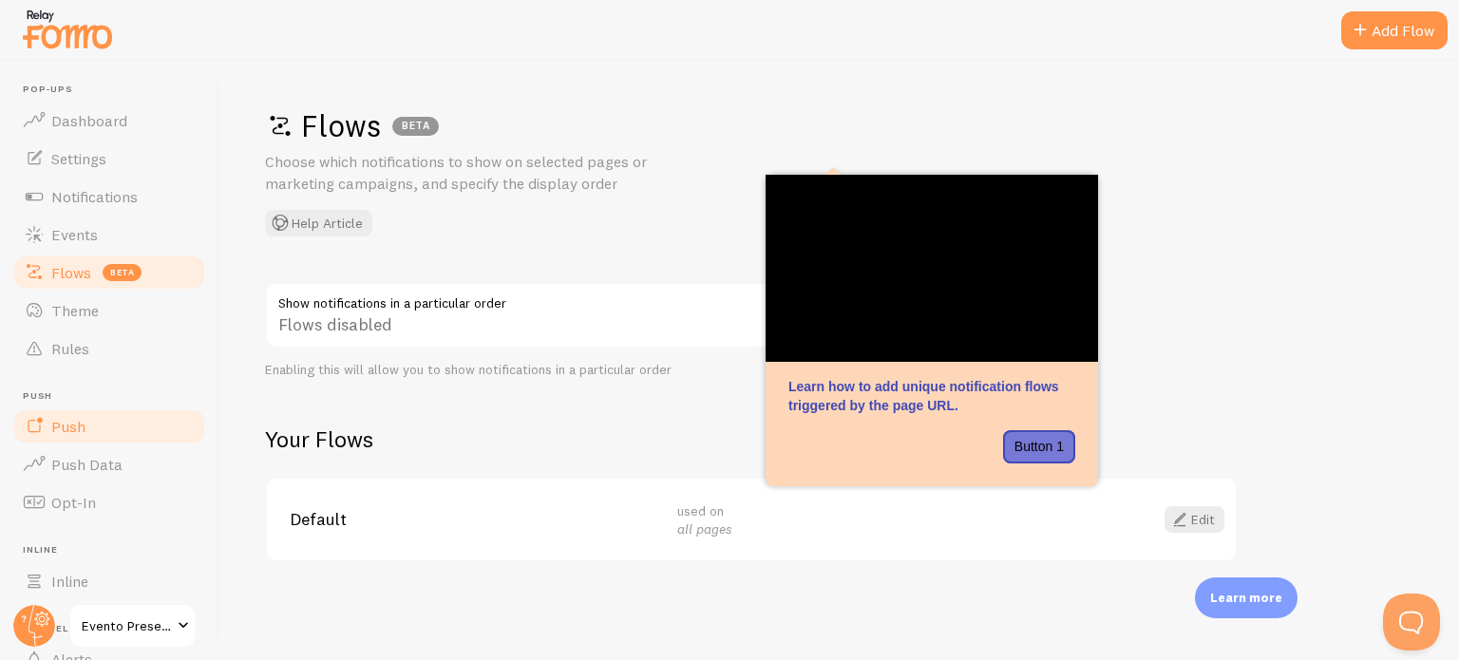
click at [84, 425] on span "Push" at bounding box center [68, 426] width 34 height 19
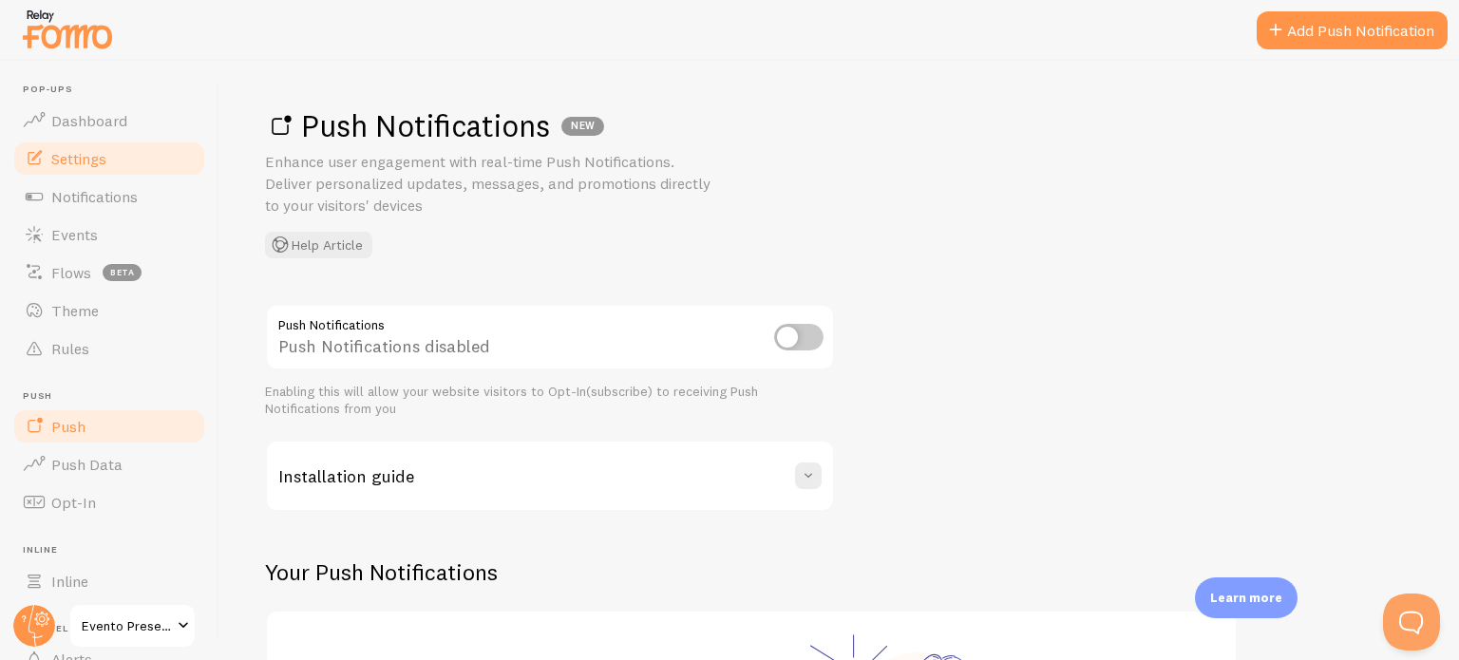
click at [86, 162] on span "Settings" at bounding box center [78, 158] width 55 height 19
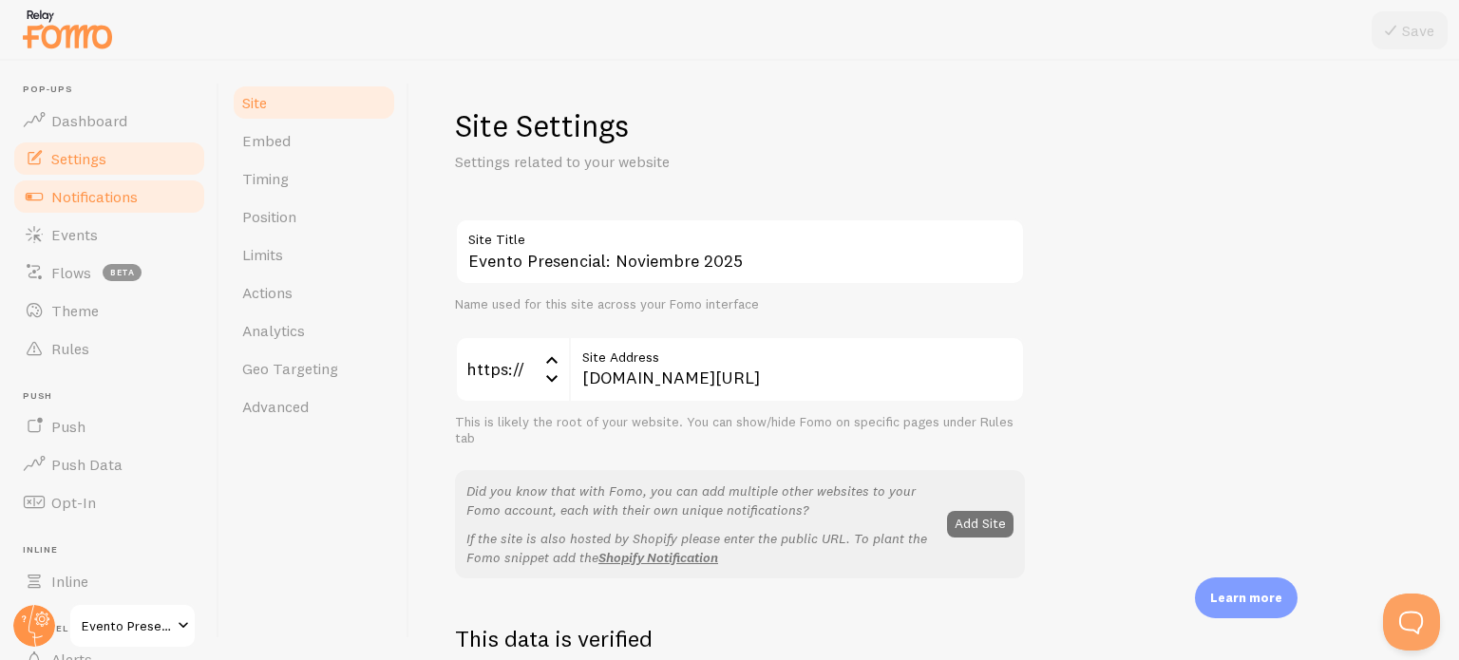
click at [96, 198] on span "Notifications" at bounding box center [94, 196] width 86 height 19
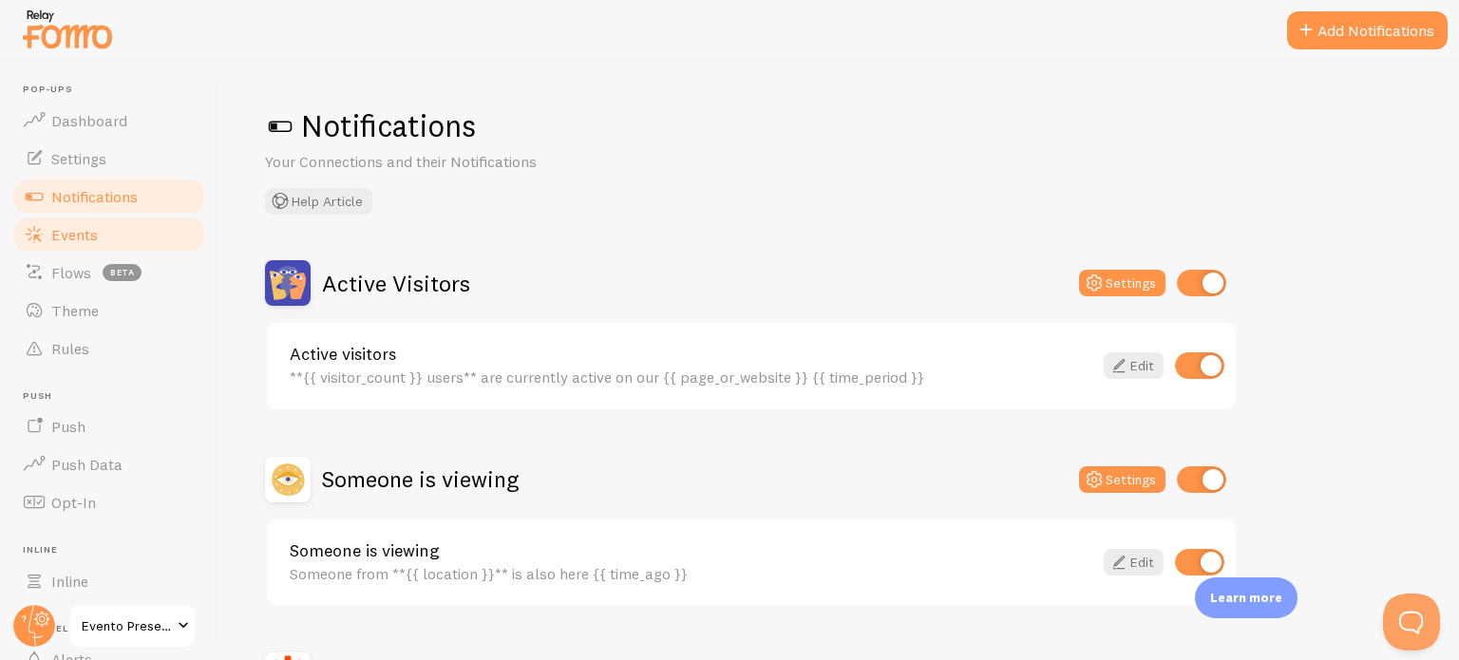
click at [96, 231] on link "Events" at bounding box center [109, 235] width 196 height 38
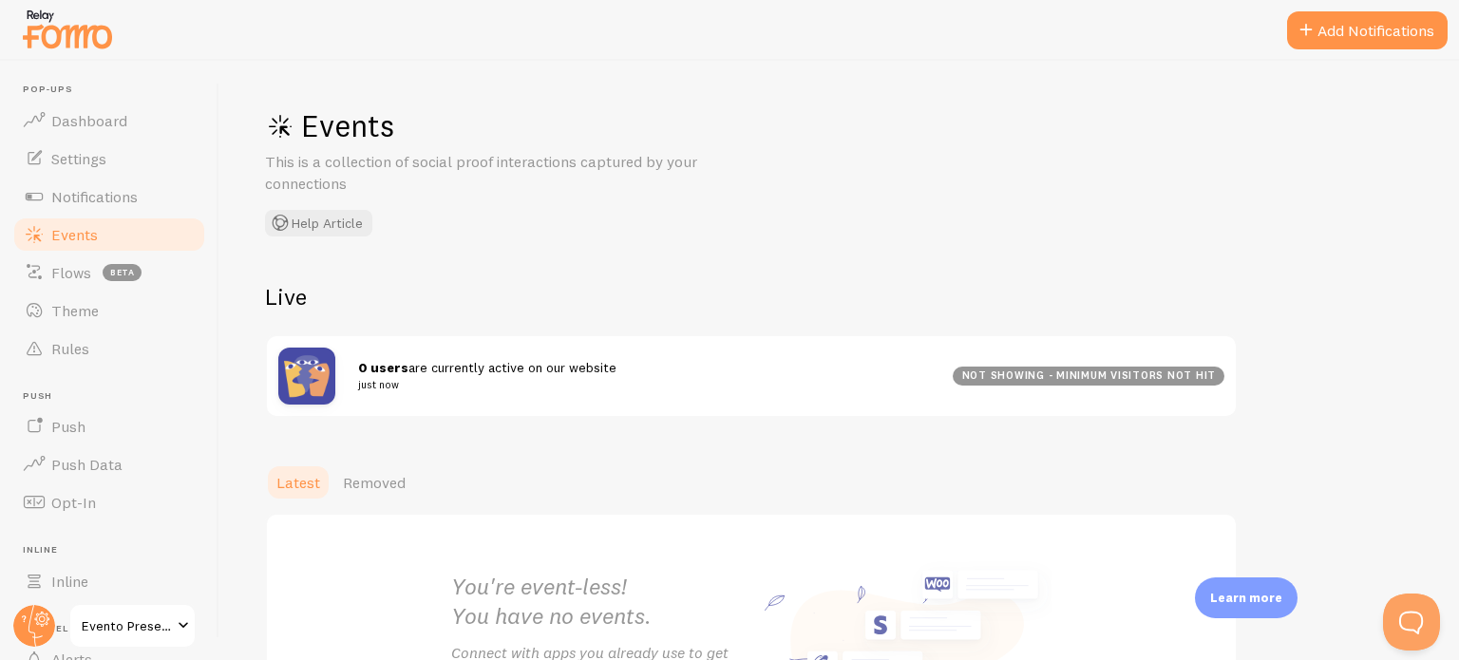
click at [413, 375] on div "0 users are currently active on our website just now" at bounding box center [655, 376] width 595 height 36
click at [1105, 371] on div "not showing - minimum visitors not hit" at bounding box center [1089, 376] width 272 height 19
click at [423, 366] on span "0 users are currently active on our website just now" at bounding box center [644, 376] width 572 height 35
click at [424, 366] on span "0 users are currently active on our website just now" at bounding box center [644, 376] width 572 height 35
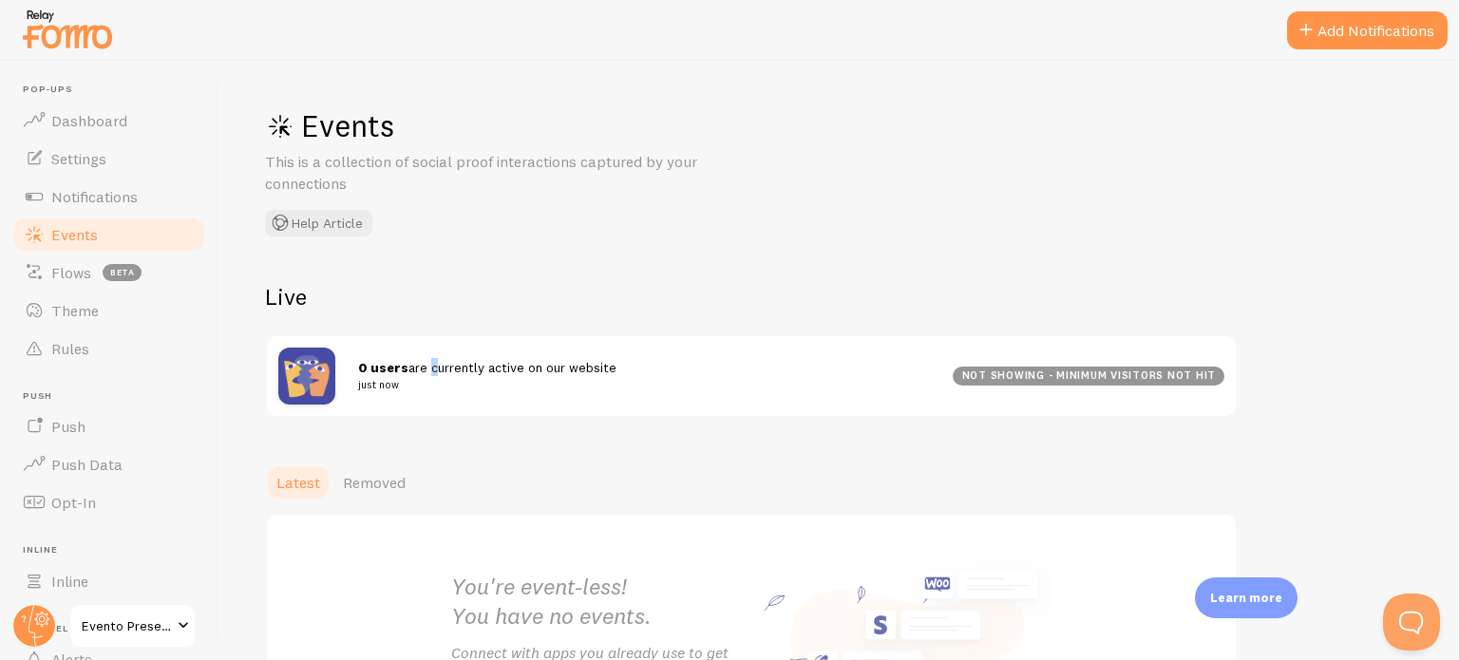
click at [1373, 14] on button "Add Notifications" at bounding box center [1367, 30] width 161 height 38
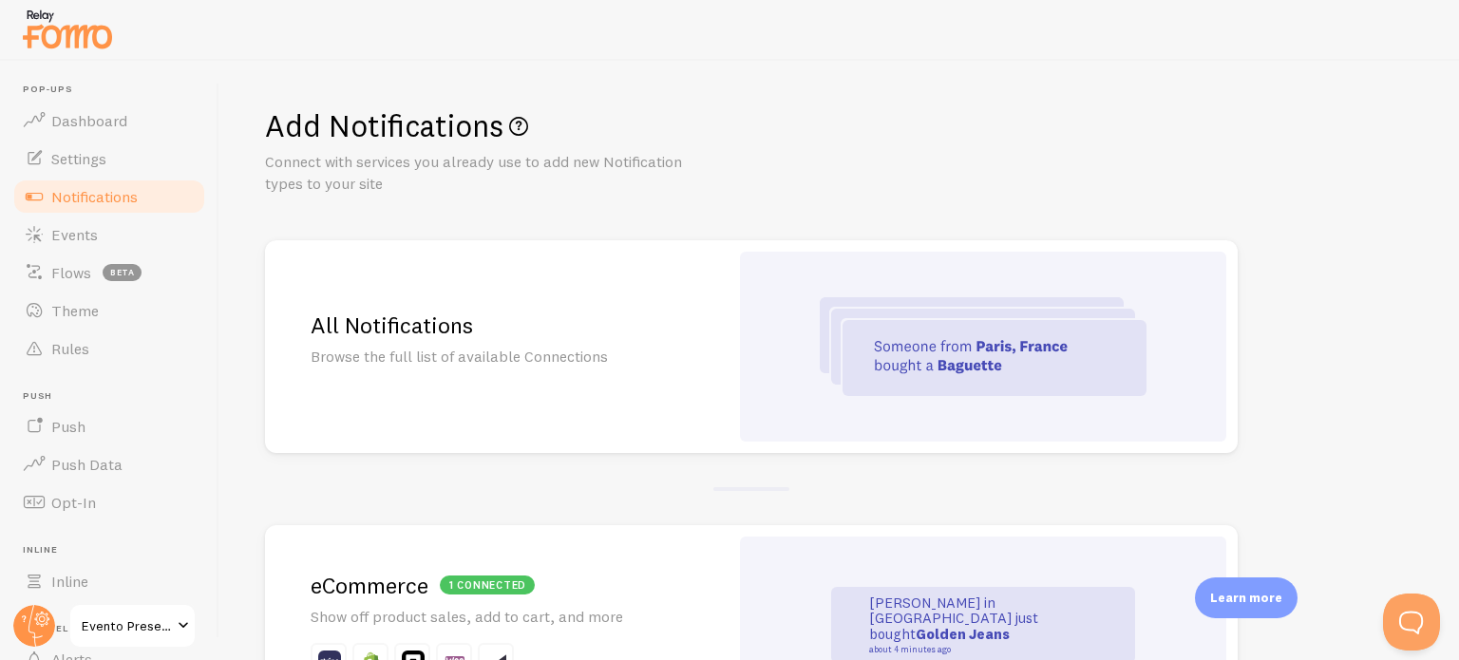
click at [144, 626] on span "Evento Presencial: Noviembre 2025" at bounding box center [127, 626] width 90 height 23
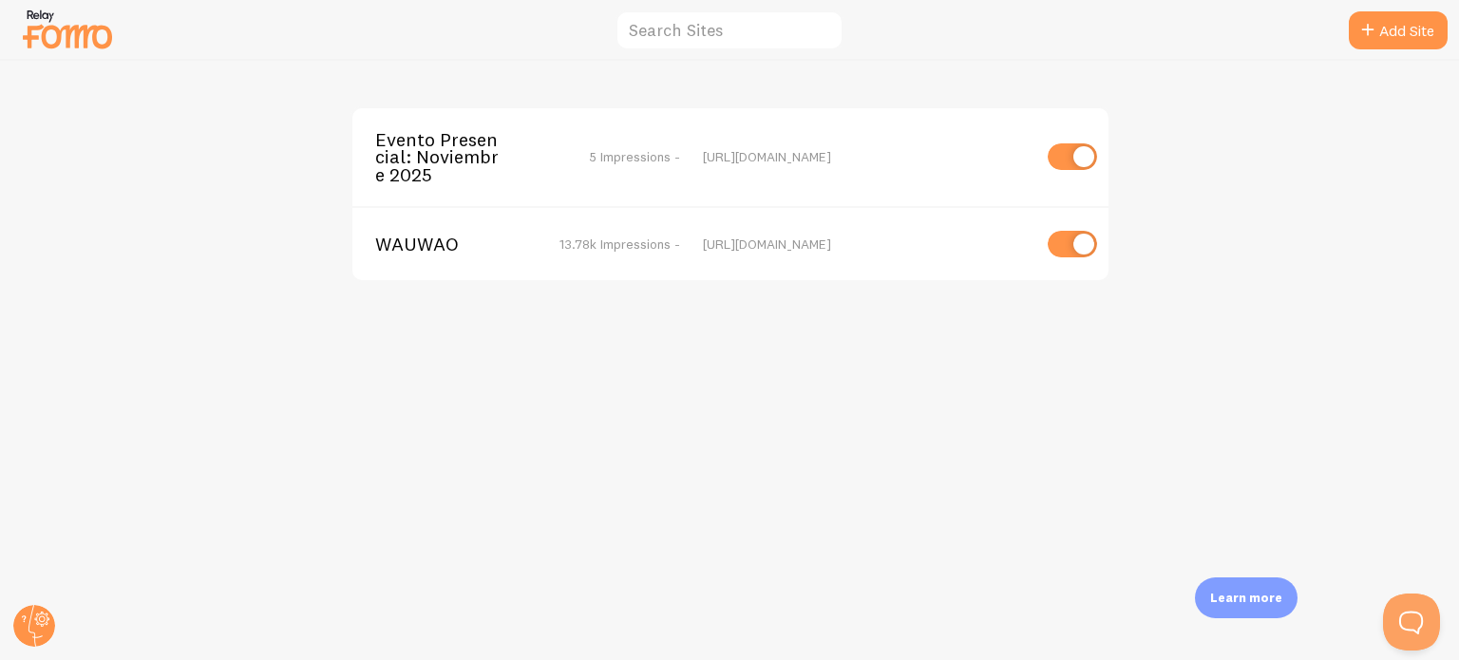
click at [756, 166] on div "Evento Presencial: Noviembre 2025 5 Impressions - https://vendemuchomas.com/eve…" at bounding box center [730, 157] width 756 height 98
click at [641, 159] on span "5 Impressions -" at bounding box center [634, 156] width 91 height 17
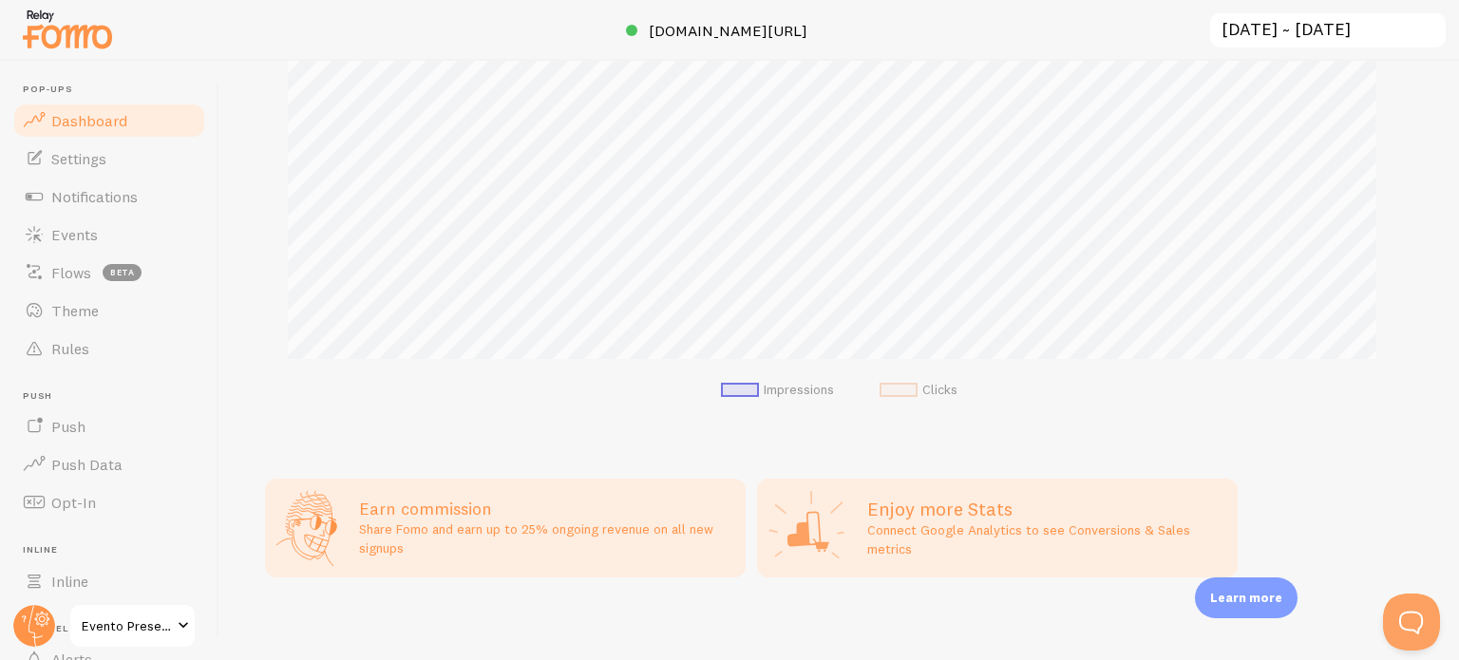
scroll to position [403, 0]
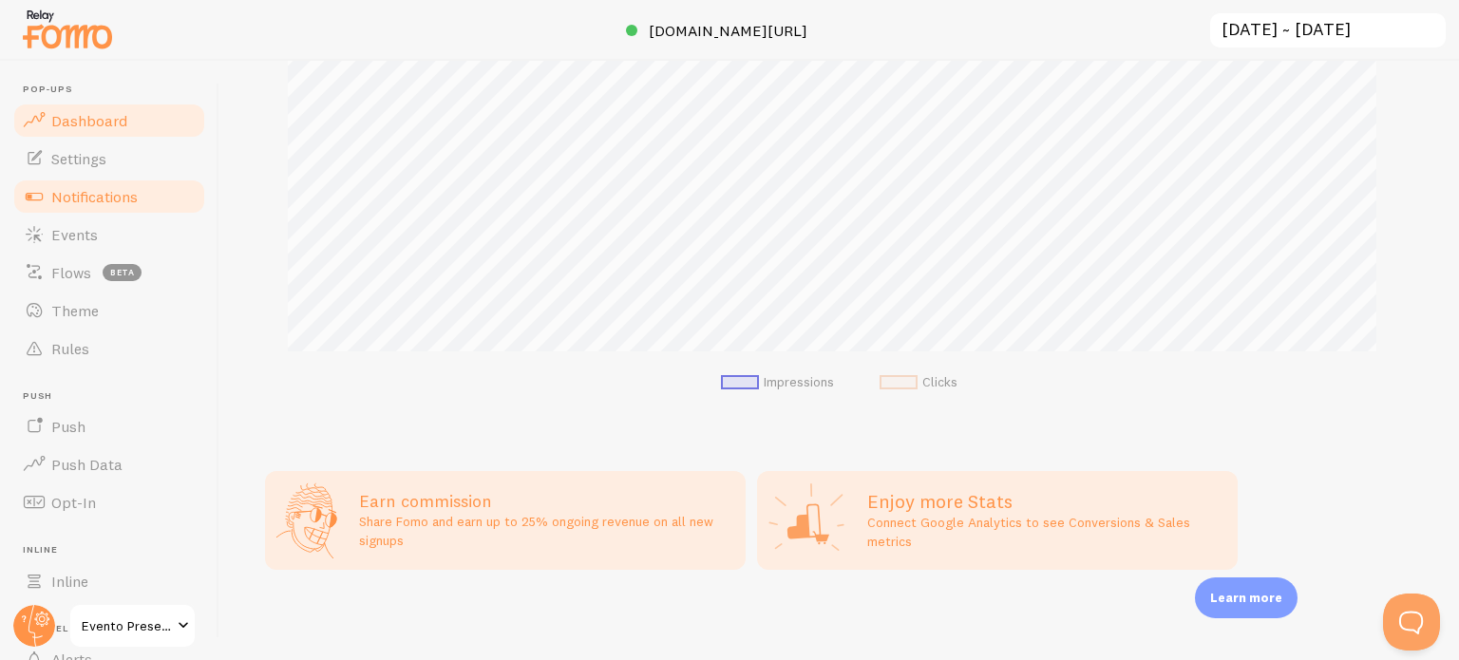
click at [105, 200] on span "Notifications" at bounding box center [94, 196] width 86 height 19
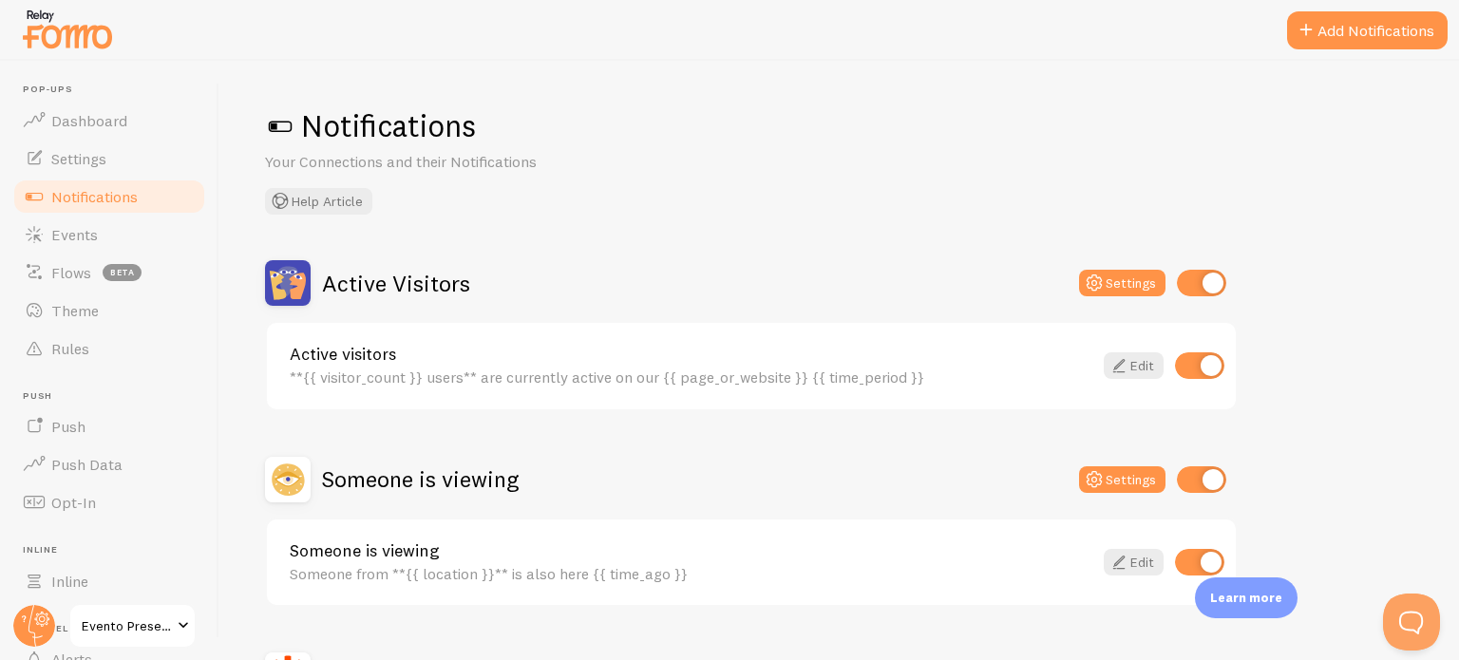
click at [165, 615] on span "Evento Presencial: Noviembre 2025" at bounding box center [127, 626] width 90 height 23
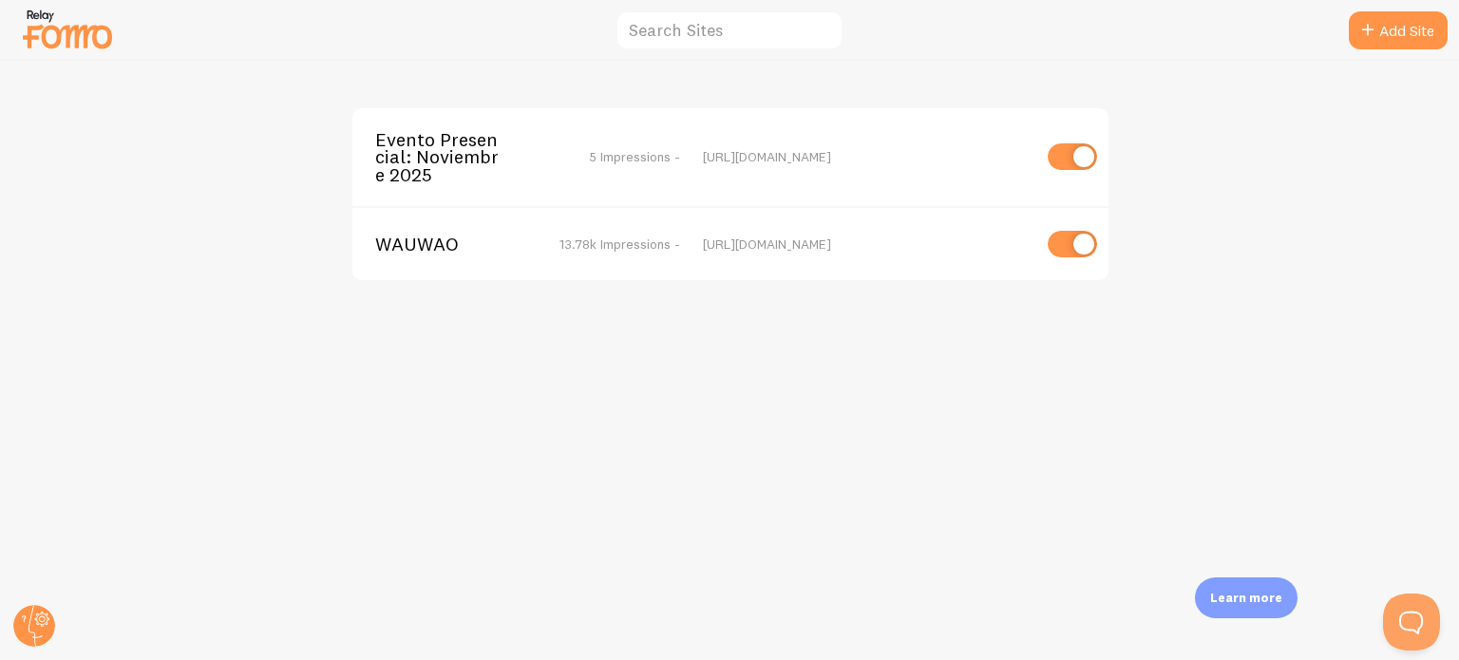
click at [1093, 146] on input "checkbox" at bounding box center [1072, 156] width 49 height 27
checkbox input "false"
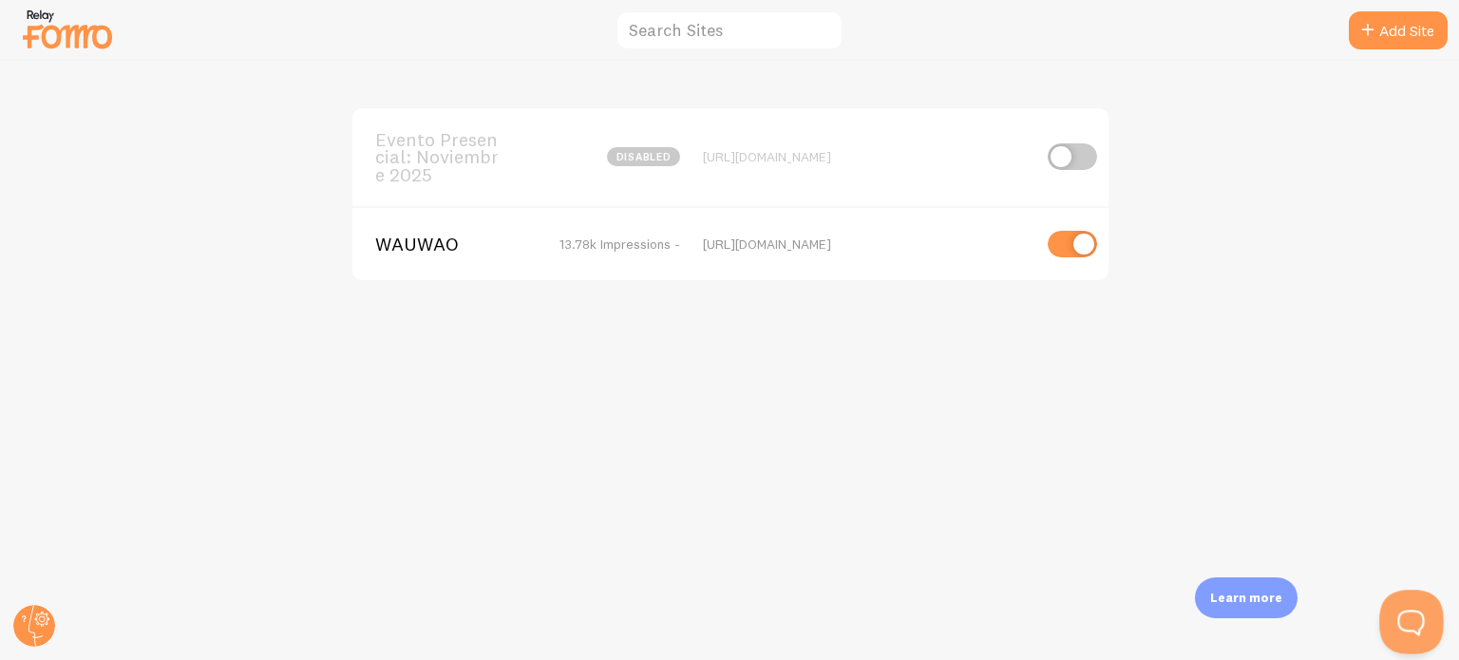
click at [1399, 603] on button "Open Beacon popover" at bounding box center [1408, 618] width 57 height 57
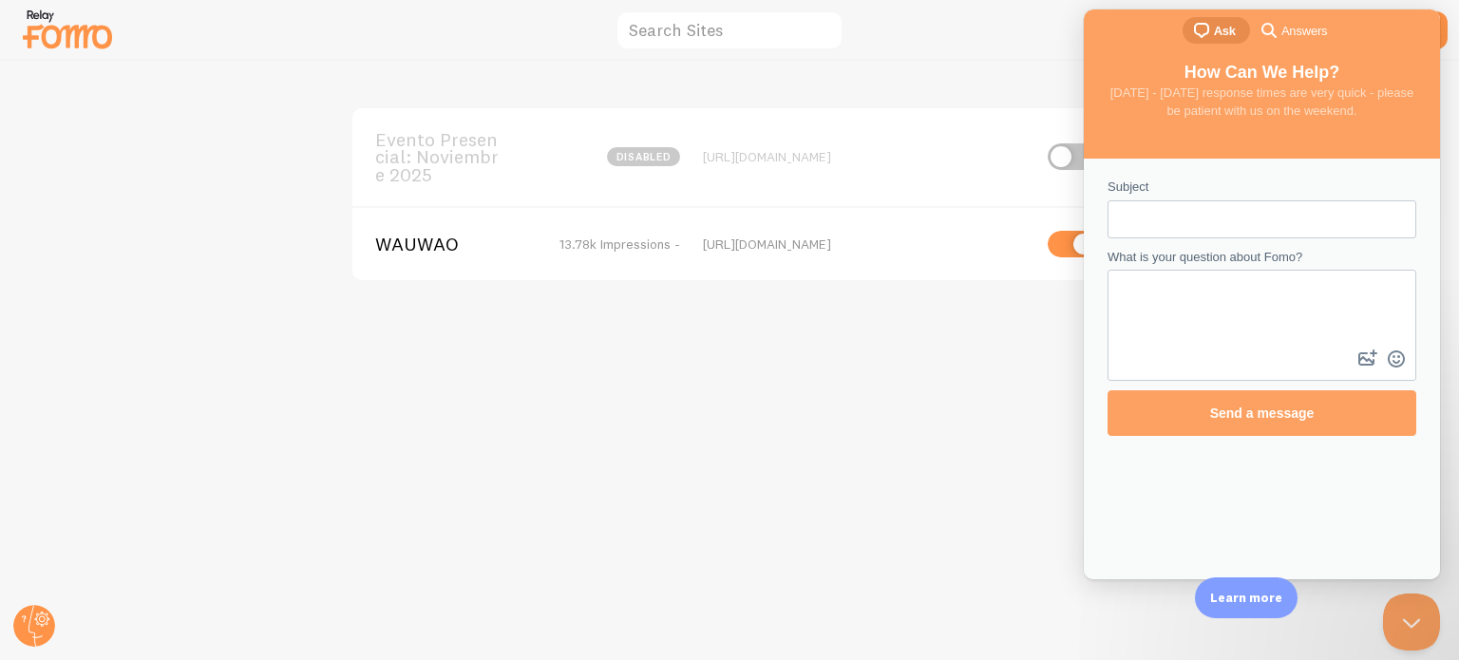
click at [1303, 29] on span "Answers" at bounding box center [1305, 31] width 46 height 19
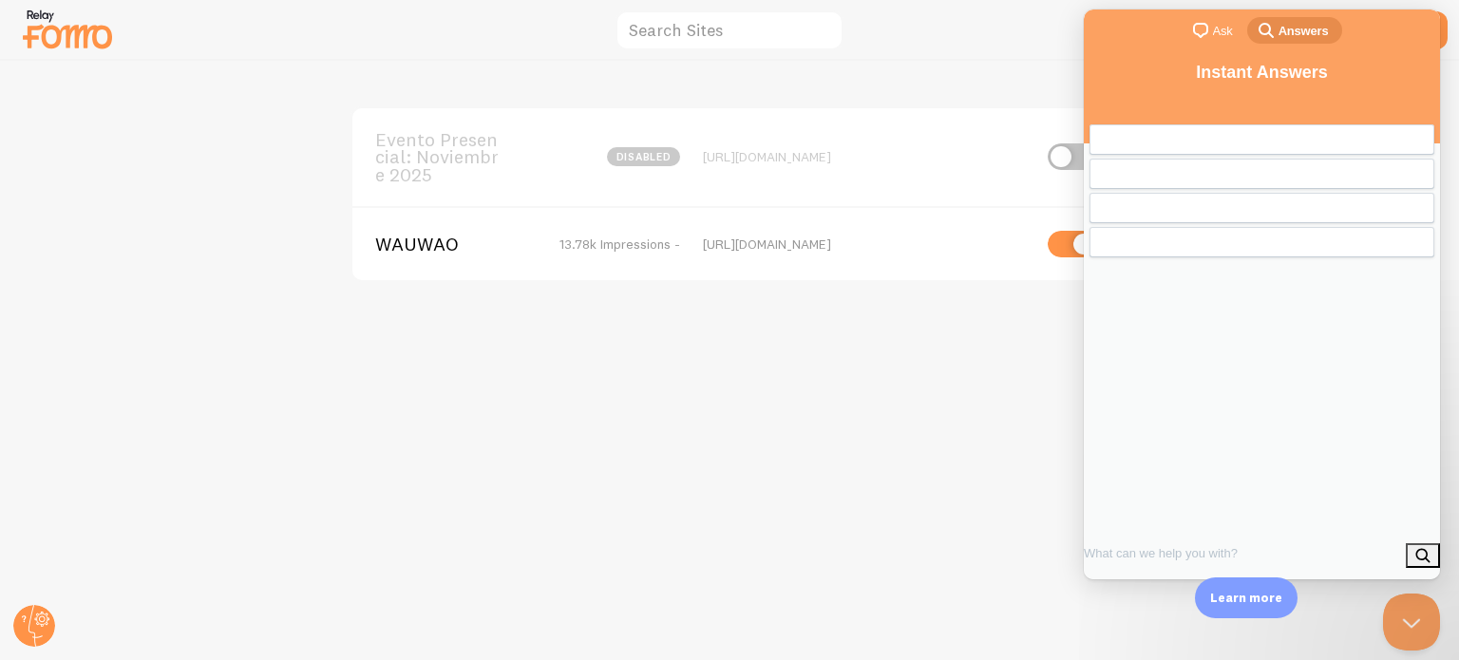
click at [1197, 25] on span "chat-square" at bounding box center [1201, 30] width 23 height 23
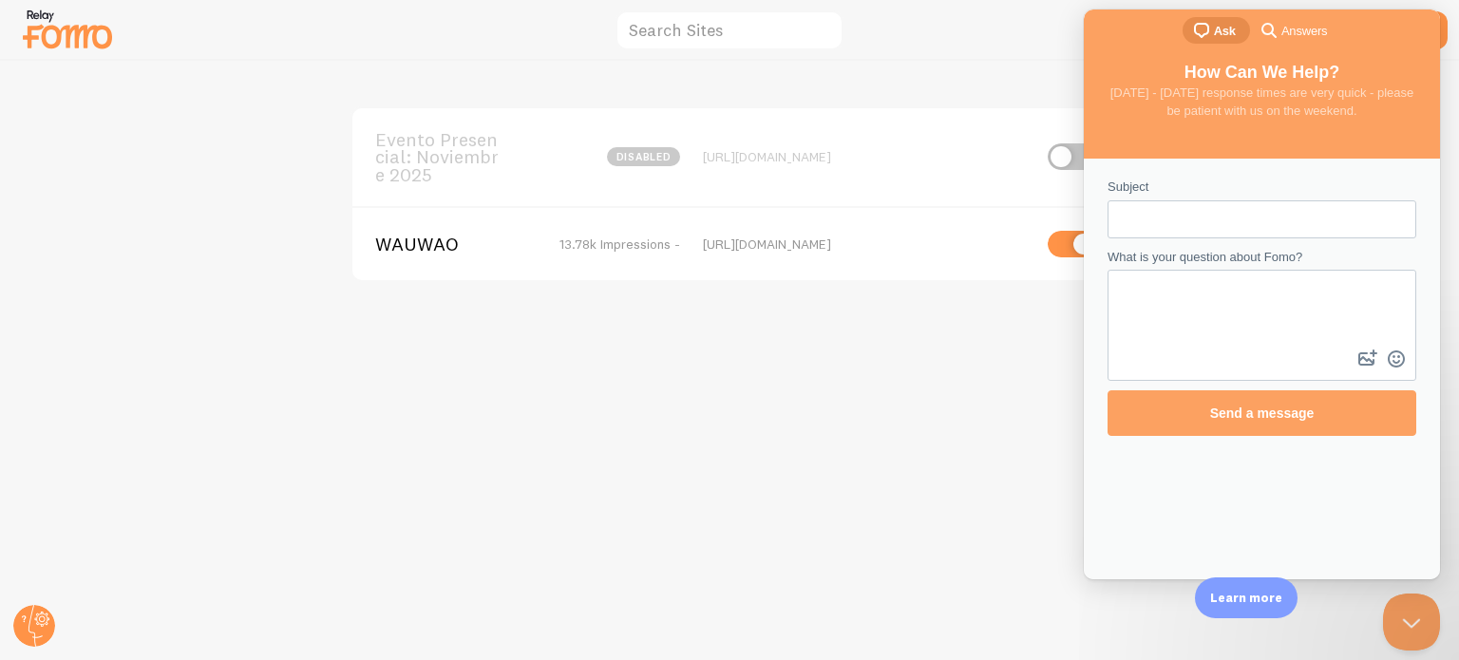
click at [1182, 202] on input "Subject" at bounding box center [1262, 219] width 278 height 34
click at [1241, 286] on textarea "What is your question about Fomo?" at bounding box center [1262, 309] width 305 height 74
click at [1196, 220] on input "Subject" at bounding box center [1262, 219] width 278 height 34
click at [1203, 330] on textarea "What is your question about Fomo?" at bounding box center [1262, 309] width 305 height 74
click at [1250, 193] on div "Subject" at bounding box center [1262, 208] width 309 height 61
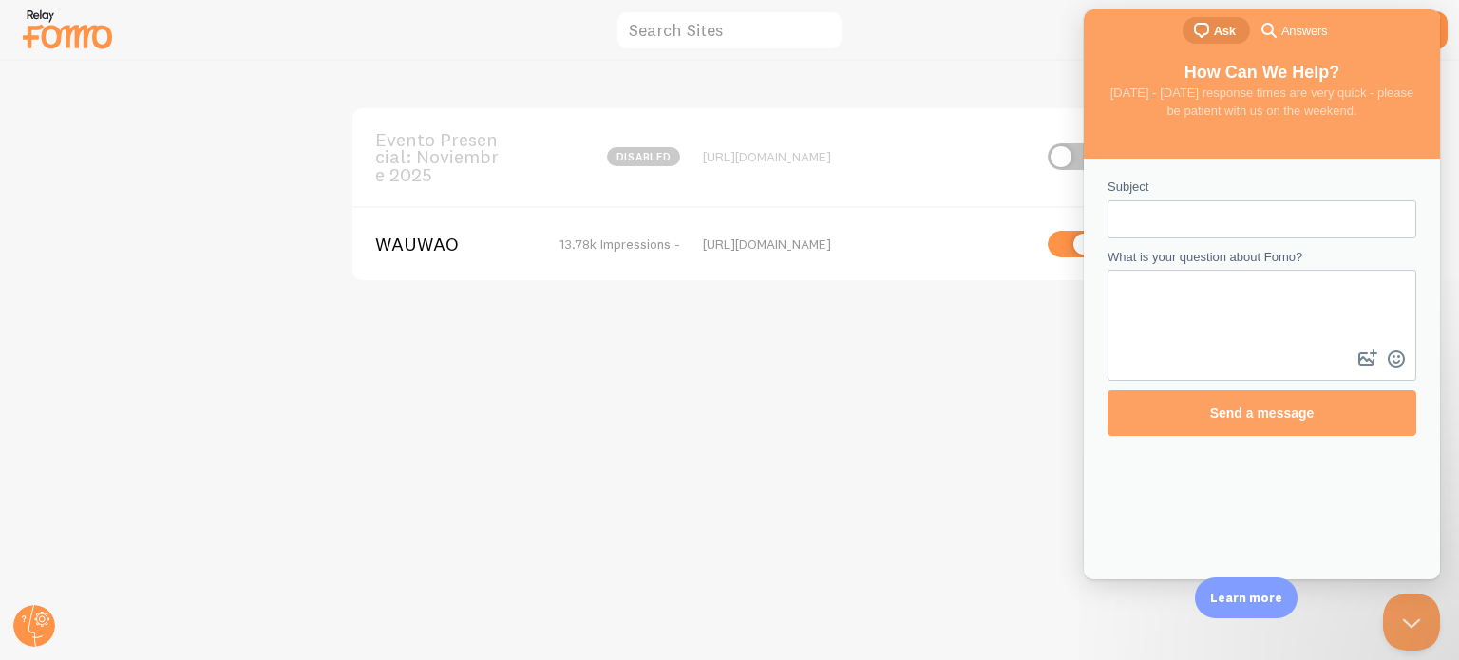
click at [1271, 226] on input "Subject" at bounding box center [1262, 219] width 278 height 34
click at [1223, 222] on input "Subject" at bounding box center [1262, 219] width 278 height 34
click at [1258, 333] on textarea "What is your question about Fomo?" at bounding box center [1262, 309] width 305 height 74
click at [1198, 226] on input "Subject" at bounding box center [1262, 219] width 278 height 34
click at [1184, 228] on input "Subject" at bounding box center [1262, 219] width 278 height 34
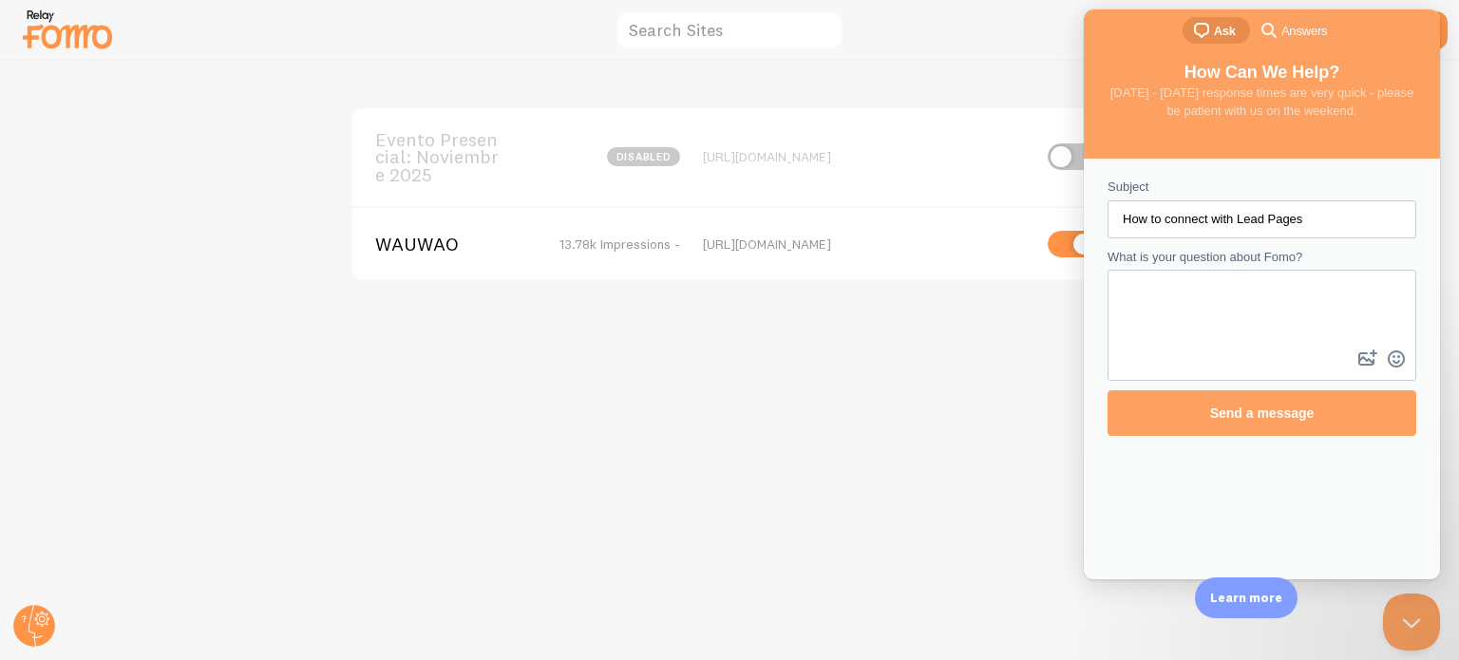
type input "How to connect with Lead Pages"
click at [1182, 326] on textarea "What is your question about Fomo?" at bounding box center [1262, 309] width 305 height 74
click at [1277, 295] on textarea "Hi, i need installa fomo app in my sales pages." at bounding box center [1262, 309] width 305 height 74
click at [1387, 293] on textarea "Hi, i need installa fomo app in my sales pages." at bounding box center [1262, 309] width 305 height 74
paste textarea "I tried to do it, but I couldn't. I already have Fomo installed on my online st…"
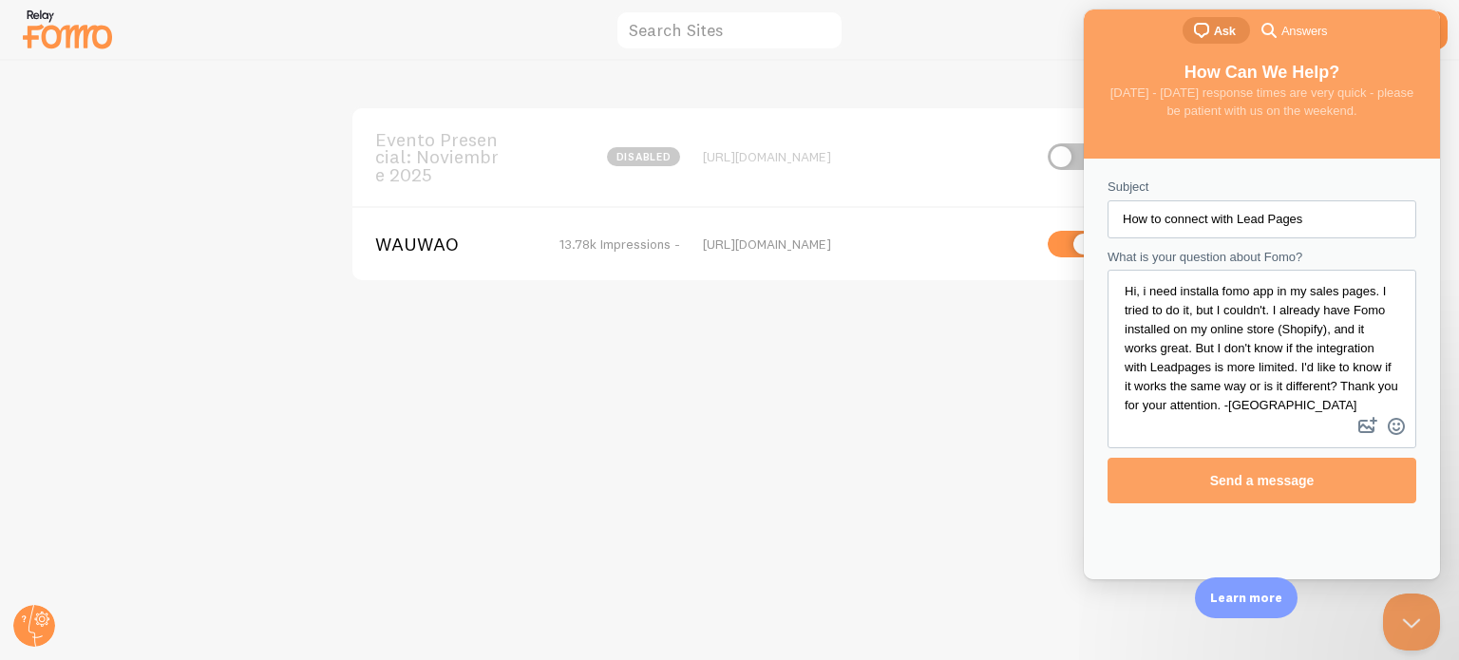
scroll to position [20, 0]
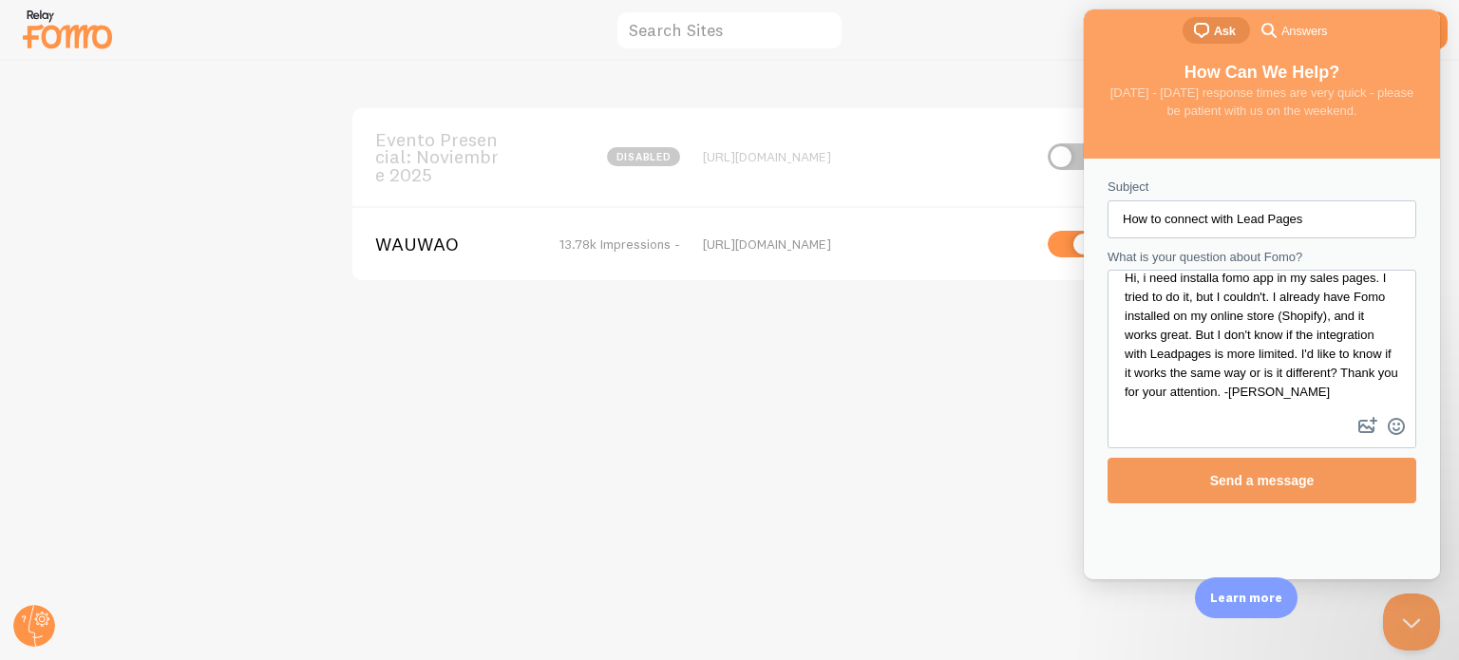
type textarea "Hi, i need installa fomo app in my sales pages. I tried to do it, but I couldn'…"
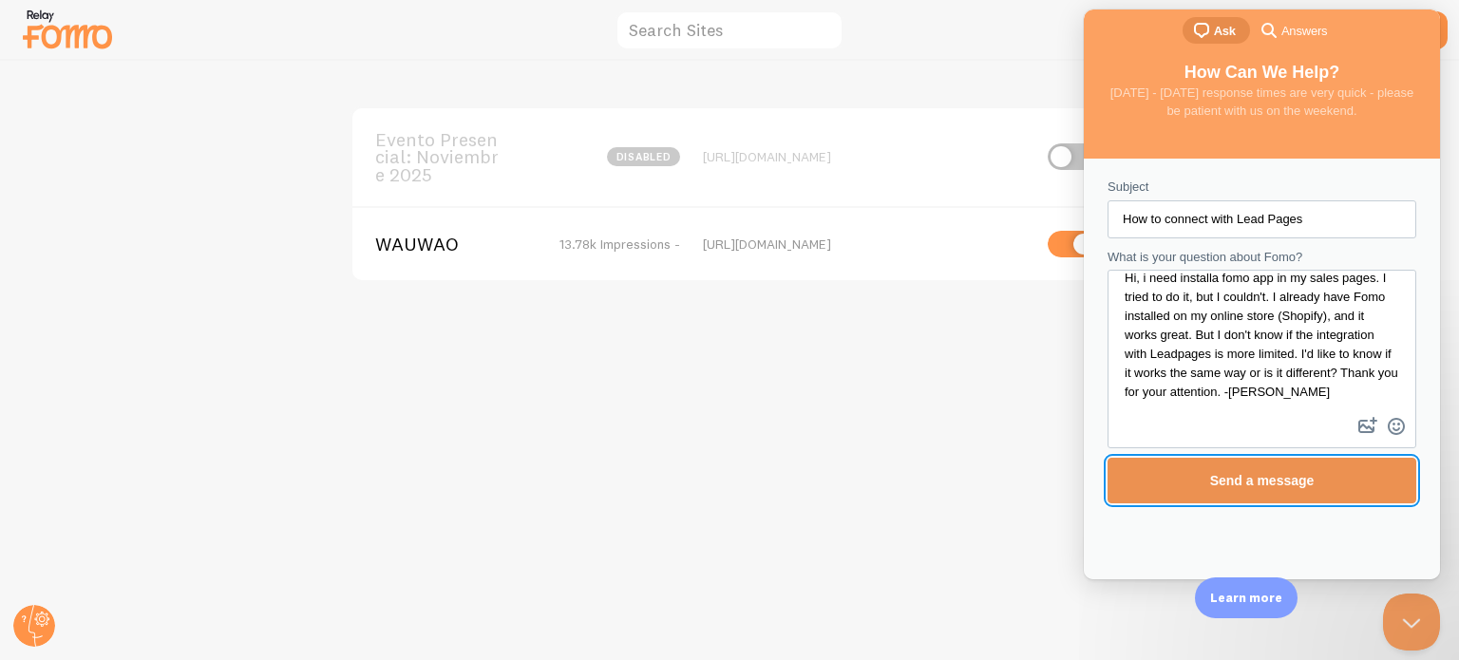
click at [1266, 481] on span "Send a message" at bounding box center [1262, 480] width 105 height 15
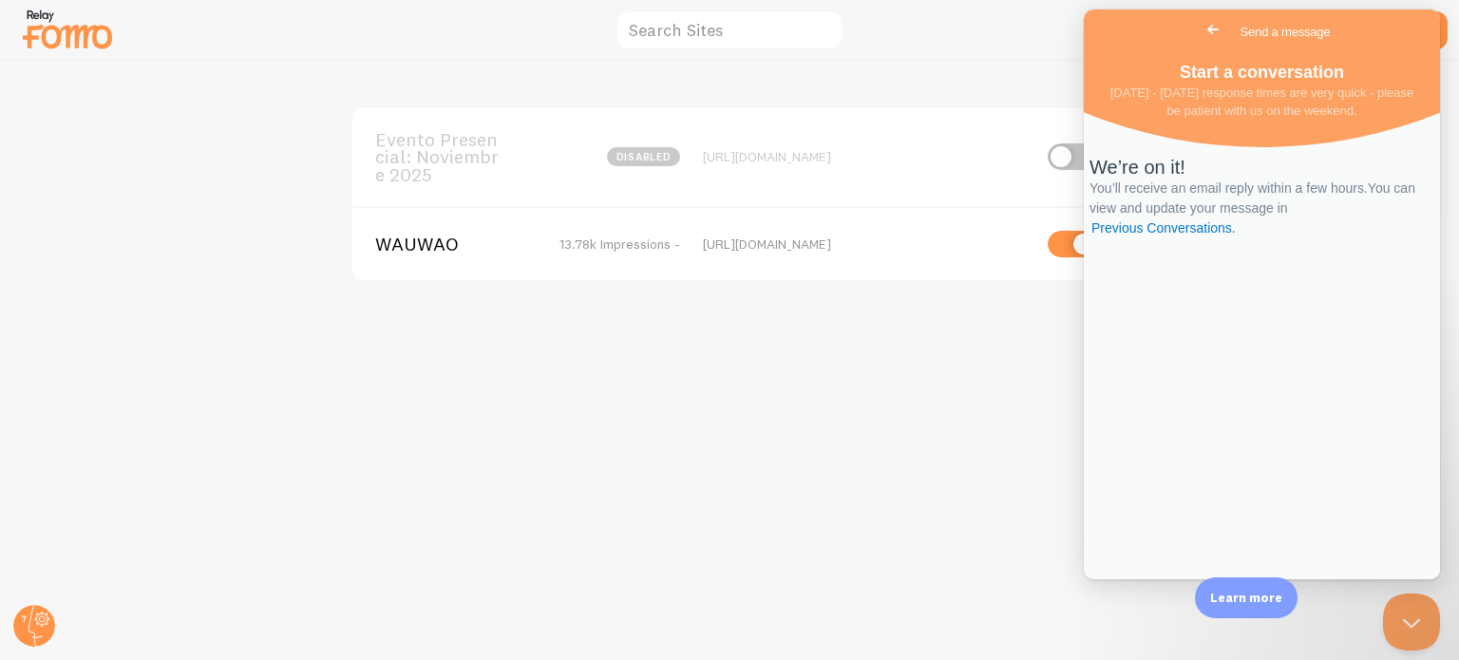
drag, startPoint x: 751, startPoint y: 575, endPoint x: 809, endPoint y: 473, distance: 117.5
click at [751, 572] on div "Evento Presencial: Noviembre 2025 disabled https://vendemuchomas.com/eventopres…" at bounding box center [730, 361] width 1458 height 600
